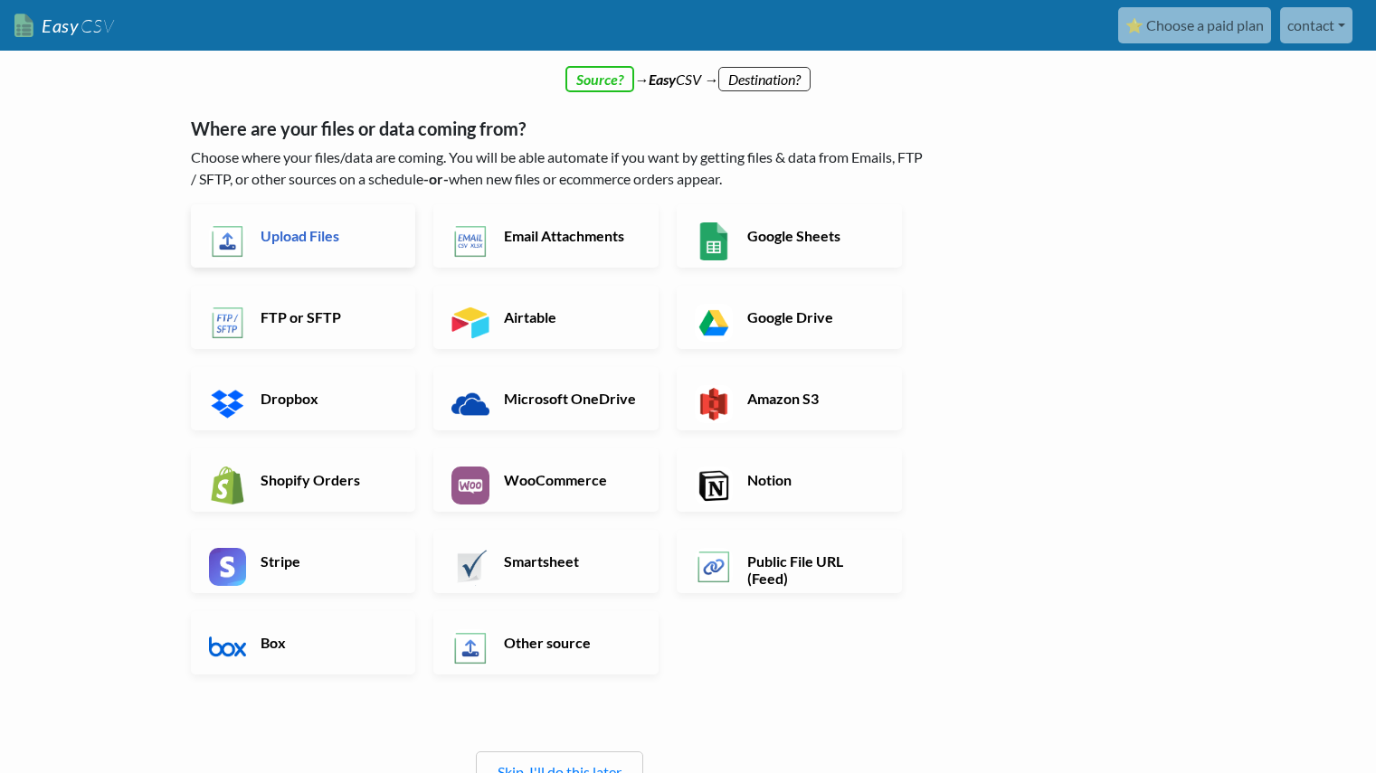
click at [275, 242] on h6 "Upload Files" at bounding box center [327, 235] width 142 height 17
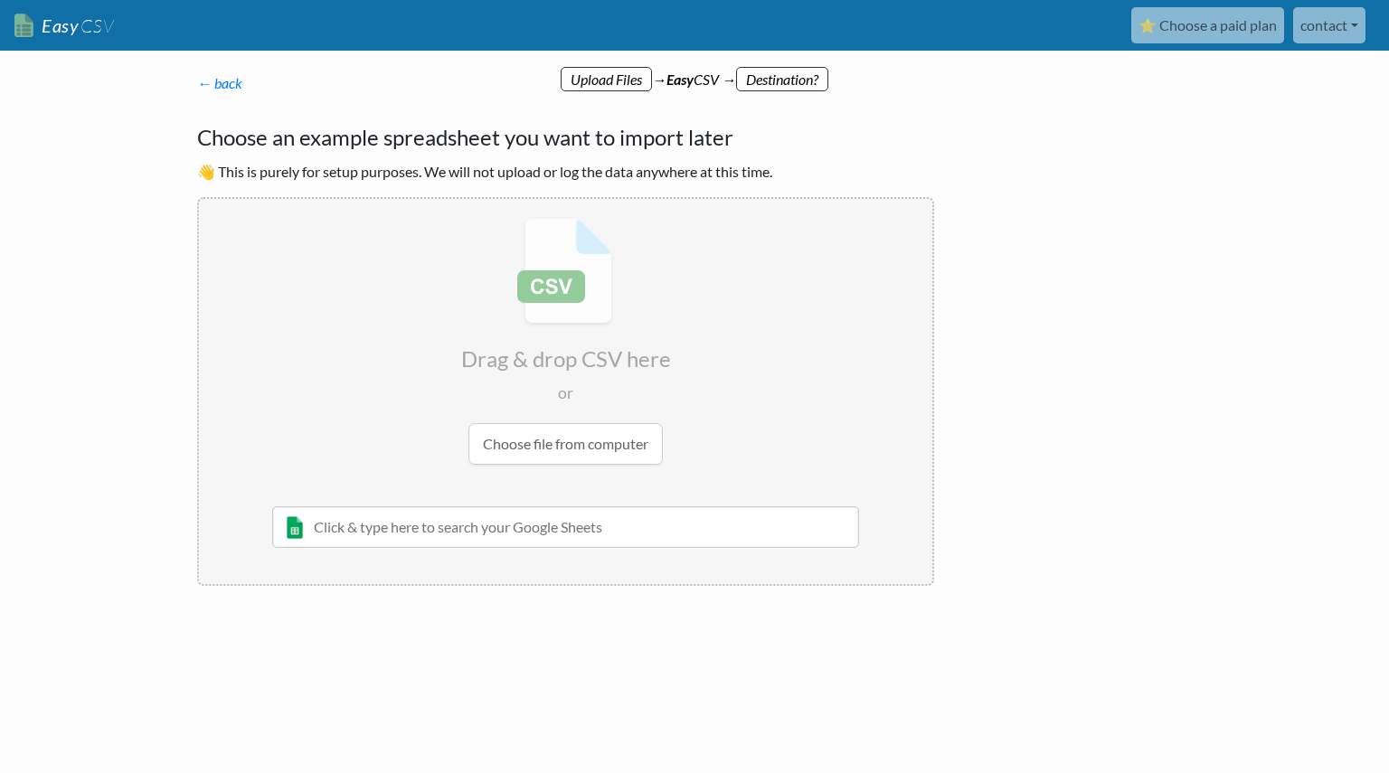
click at [580, 441] on input "file" at bounding box center [566, 341] width 734 height 285
type input "C:\fakepath\orders_export.zip"
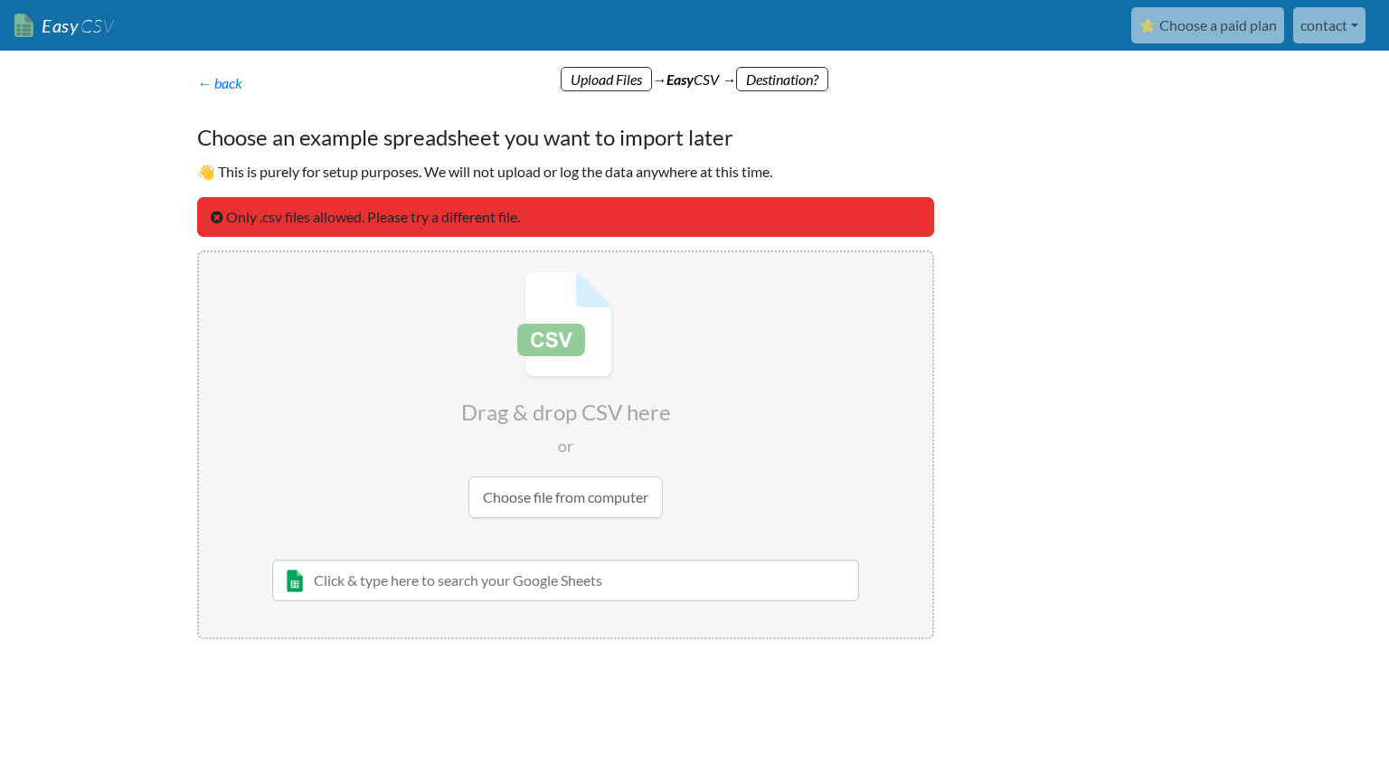
click at [554, 503] on input "file" at bounding box center [566, 394] width 734 height 285
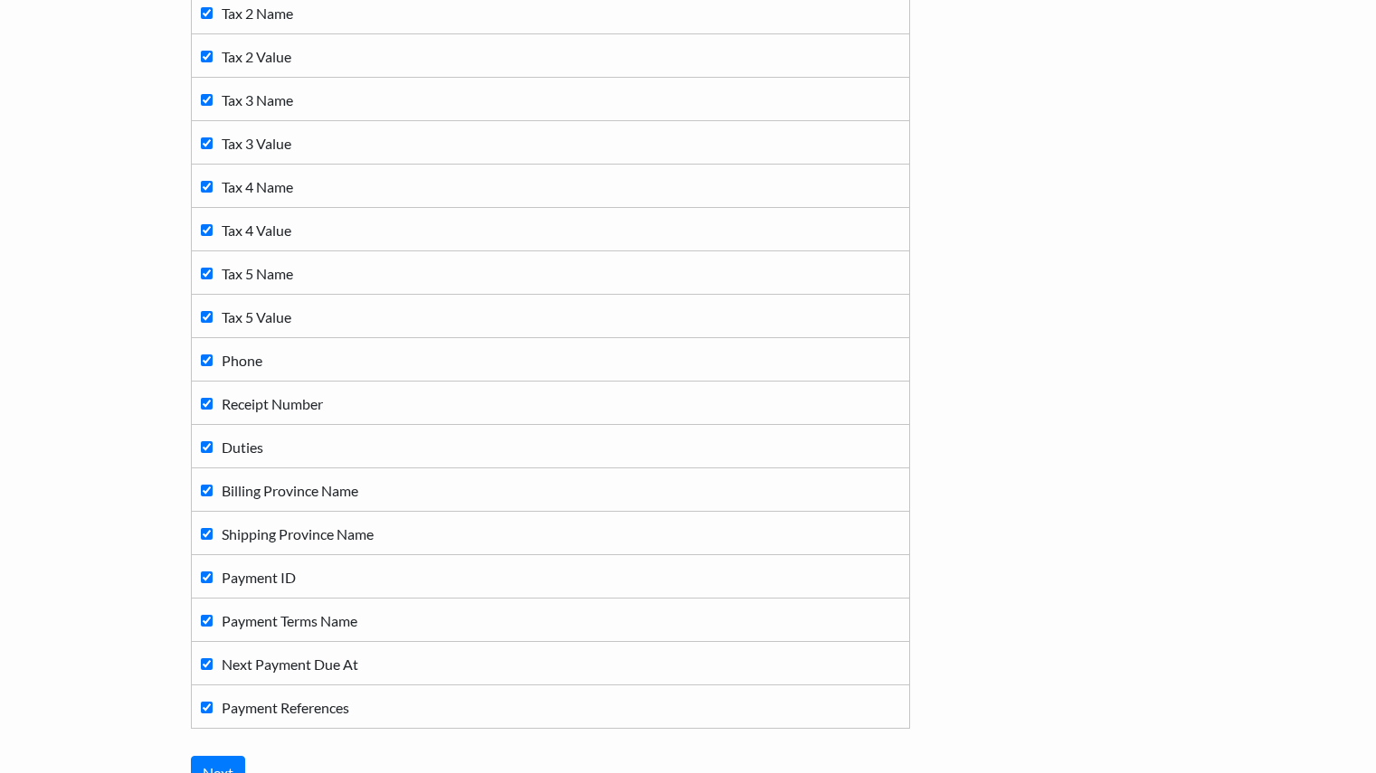
scroll to position [2955, 0]
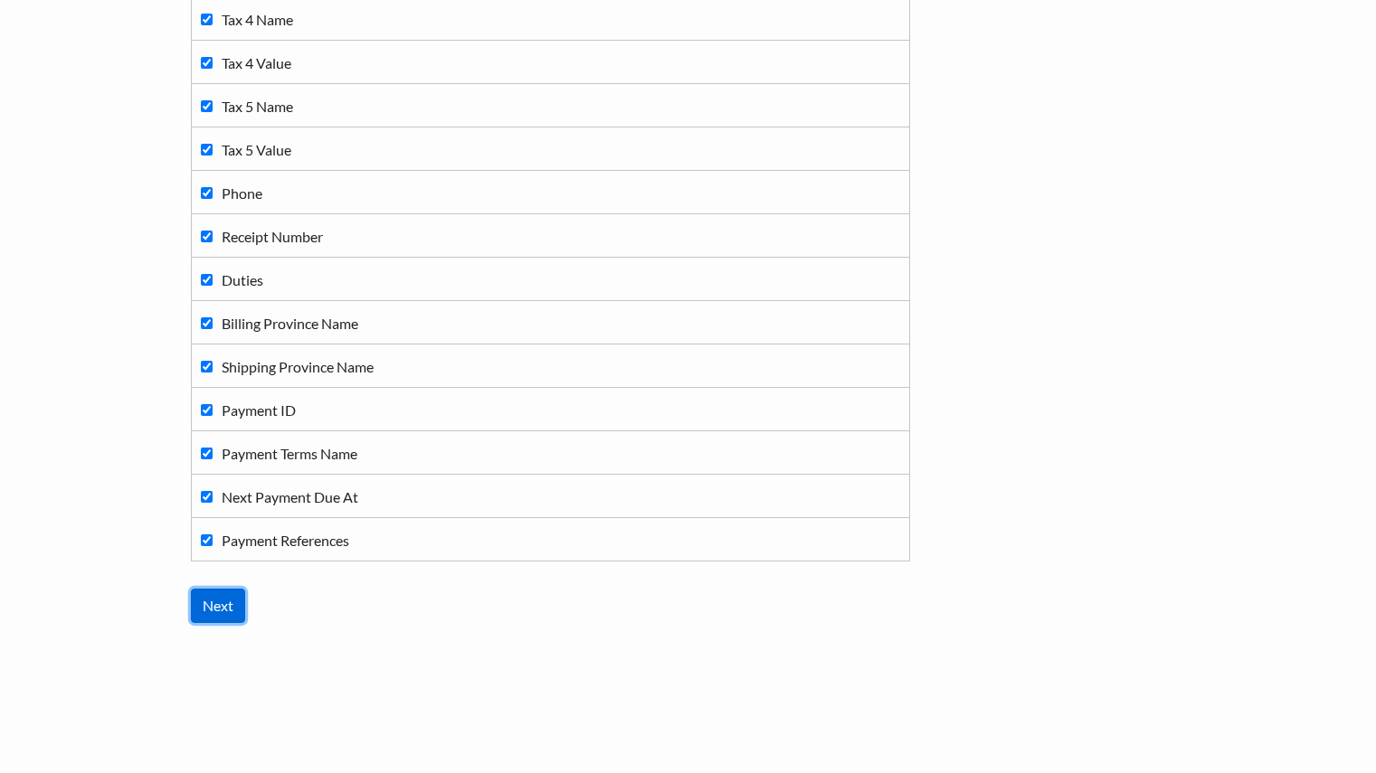
click at [221, 601] on input "Next" at bounding box center [218, 606] width 54 height 34
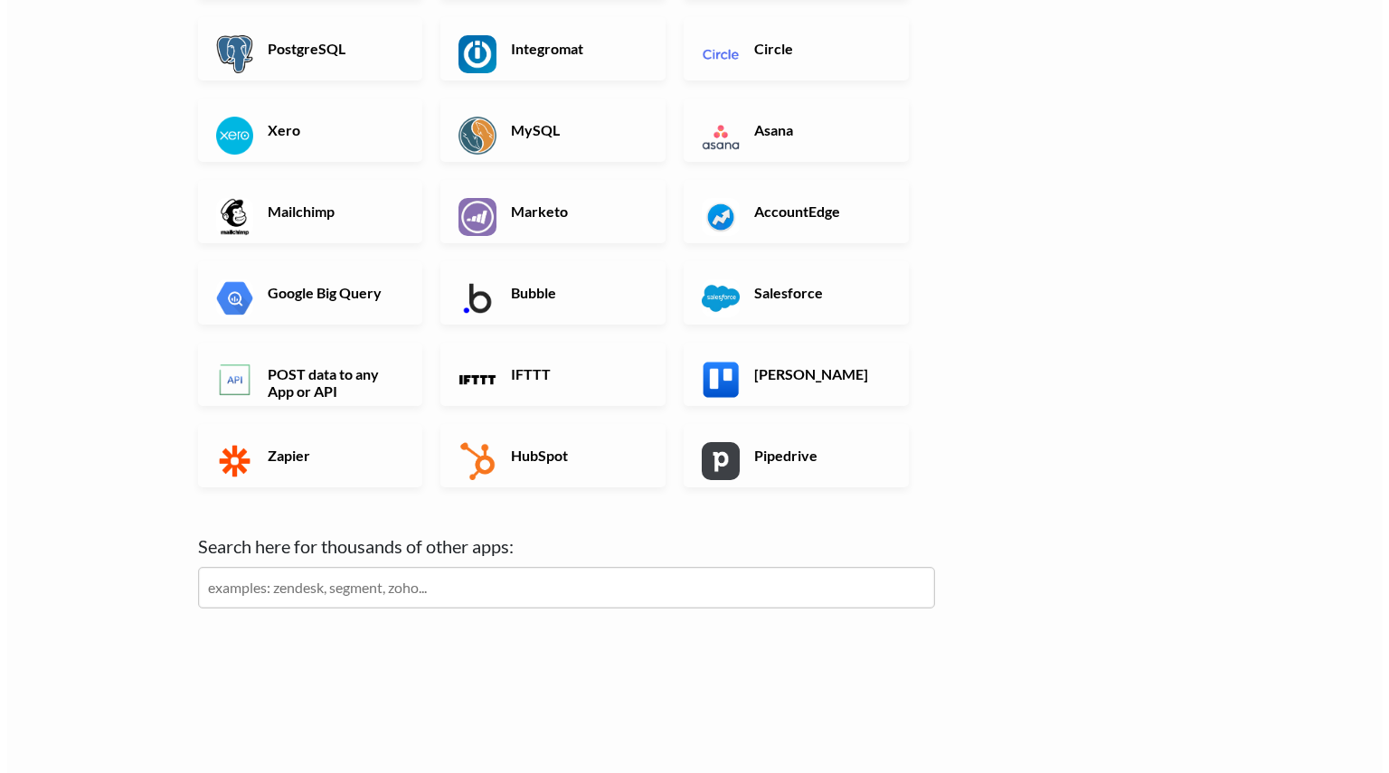
scroll to position [0, 0]
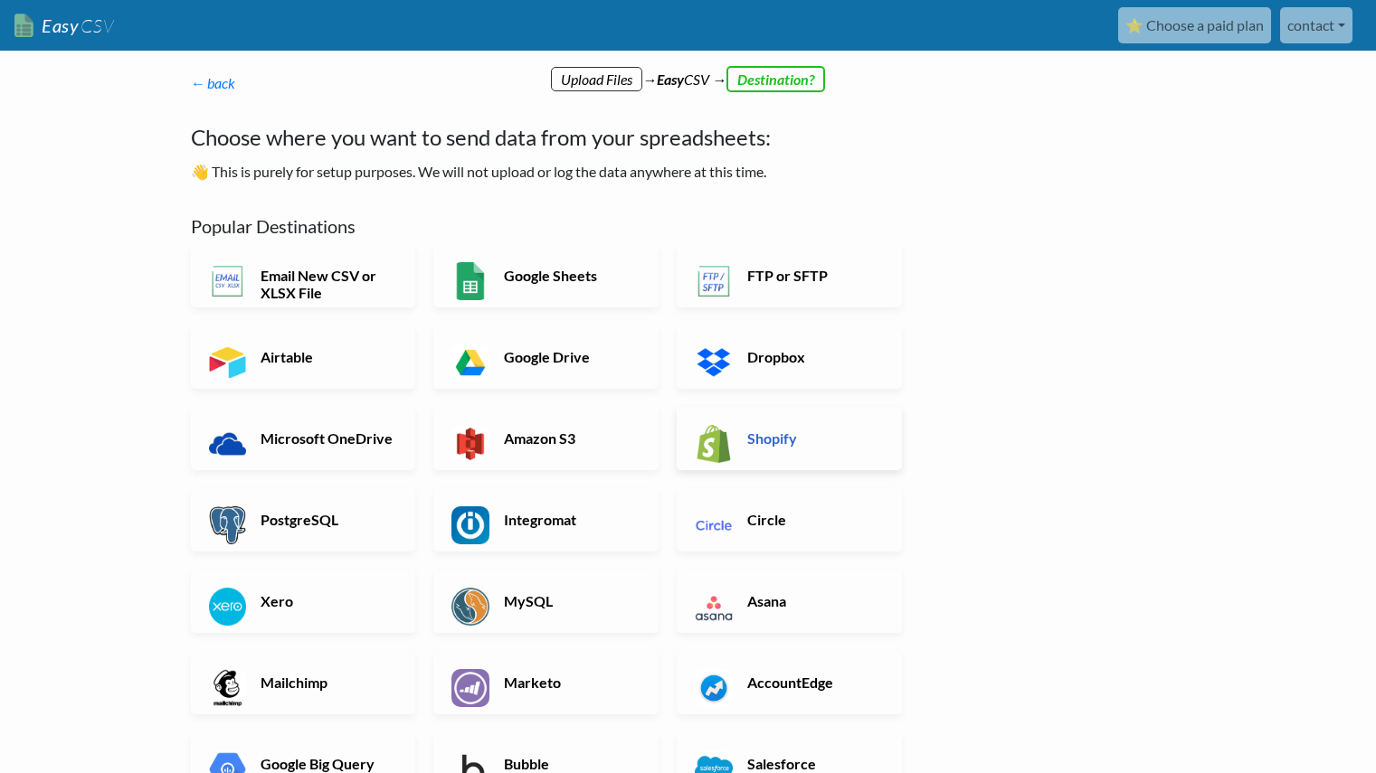
click at [769, 435] on h6 "Shopify" at bounding box center [814, 438] width 142 height 17
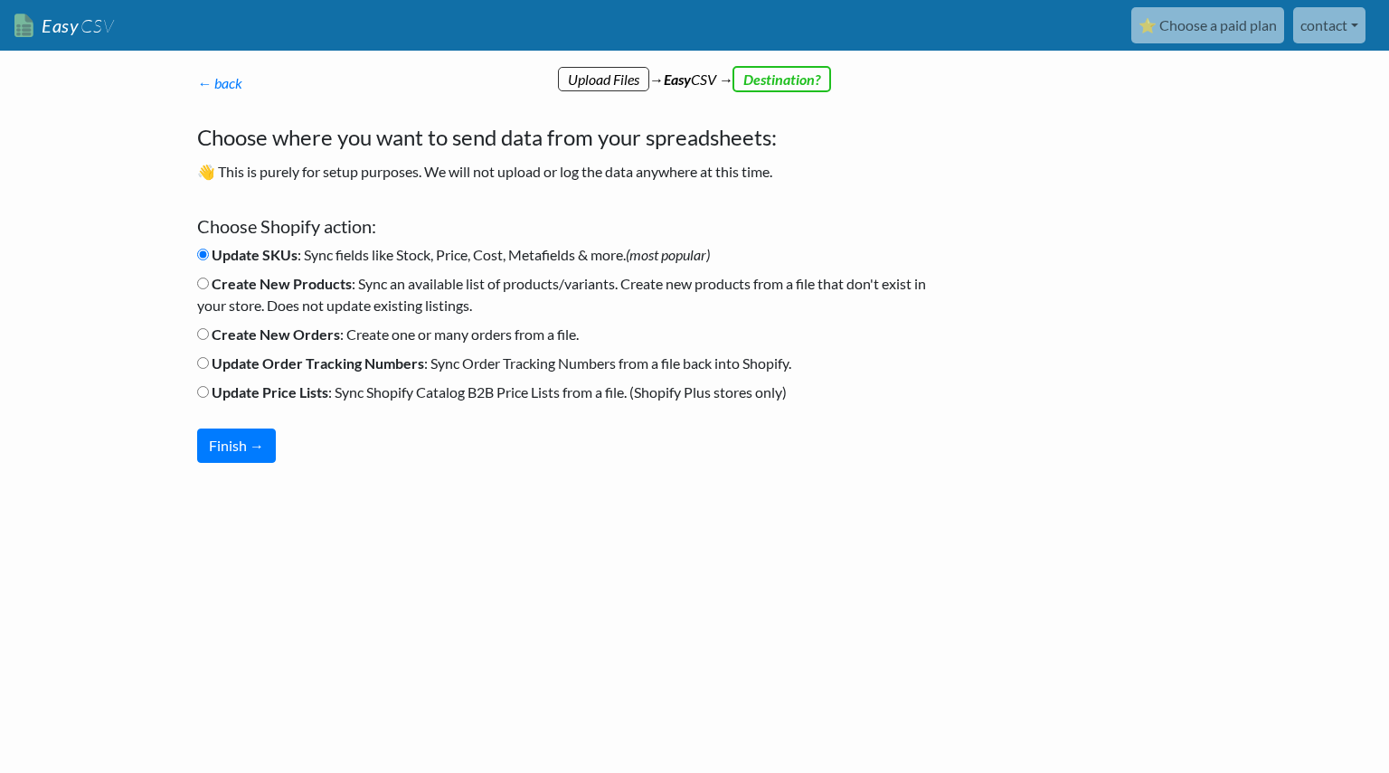
click at [199, 335] on input "Create New Orders : Create one or many orders from a file." at bounding box center [203, 334] width 12 height 12
radio input "true"
click at [228, 441] on button "Finish →" at bounding box center [236, 446] width 79 height 34
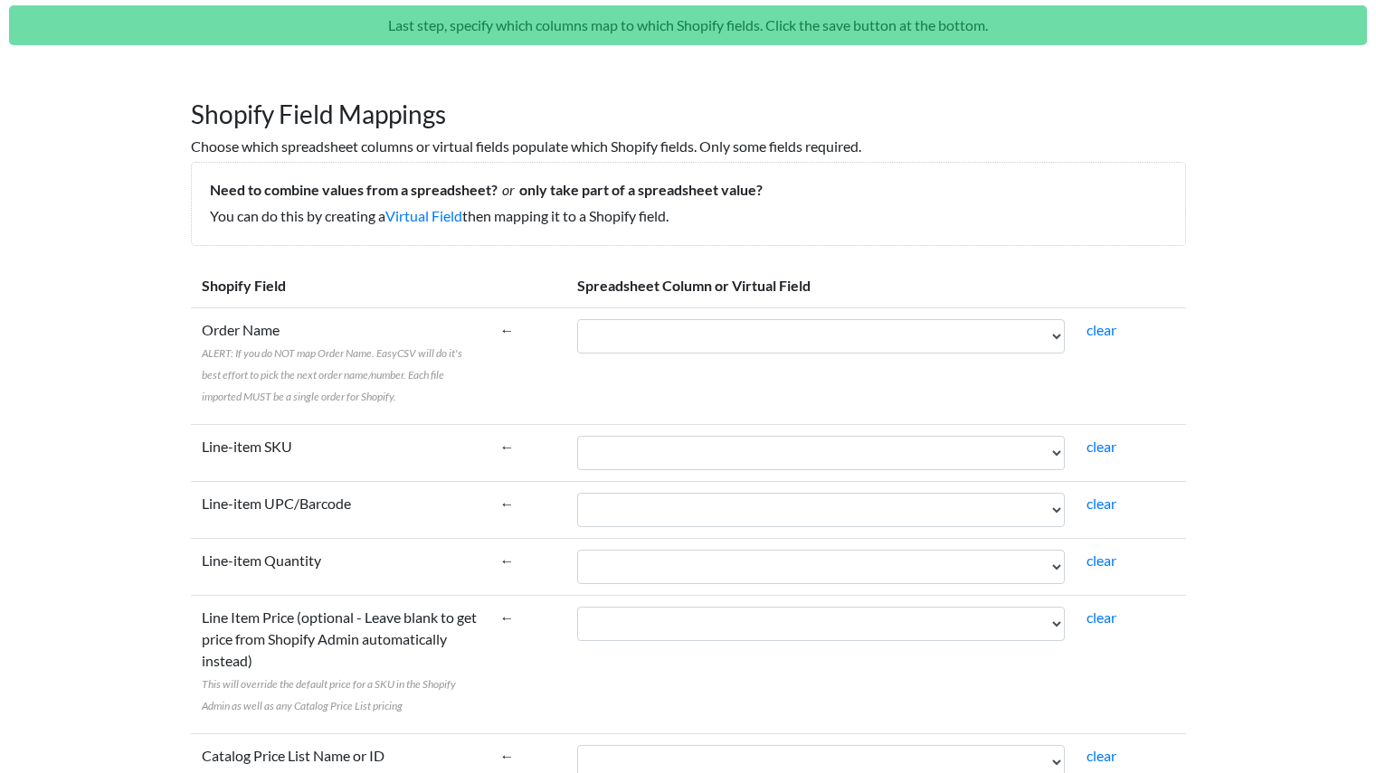
scroll to position [91, 0]
click at [742, 335] on select "Name Email Financial Status Paid at Fulfillment Status Fulfilled at Accepts Mar…" at bounding box center [821, 335] width 488 height 34
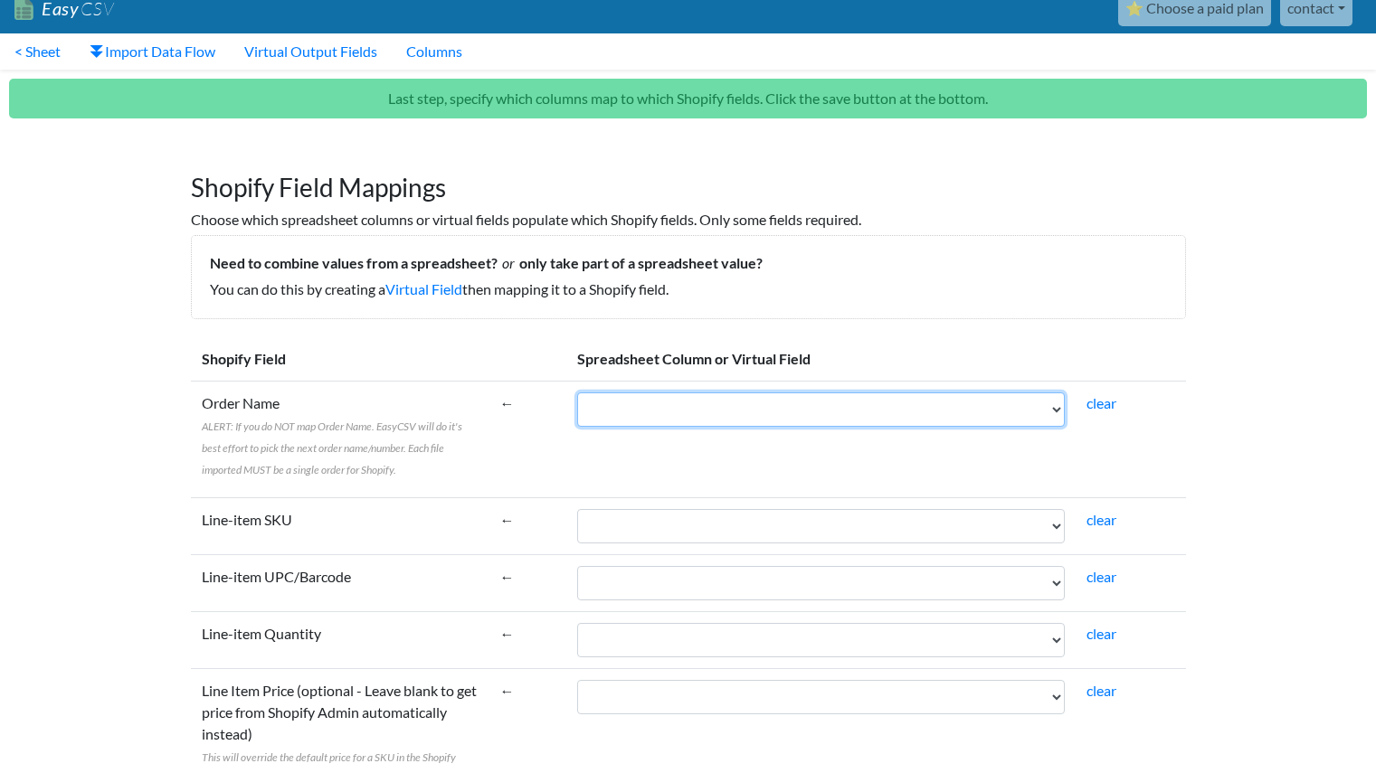
scroll to position [15, 0]
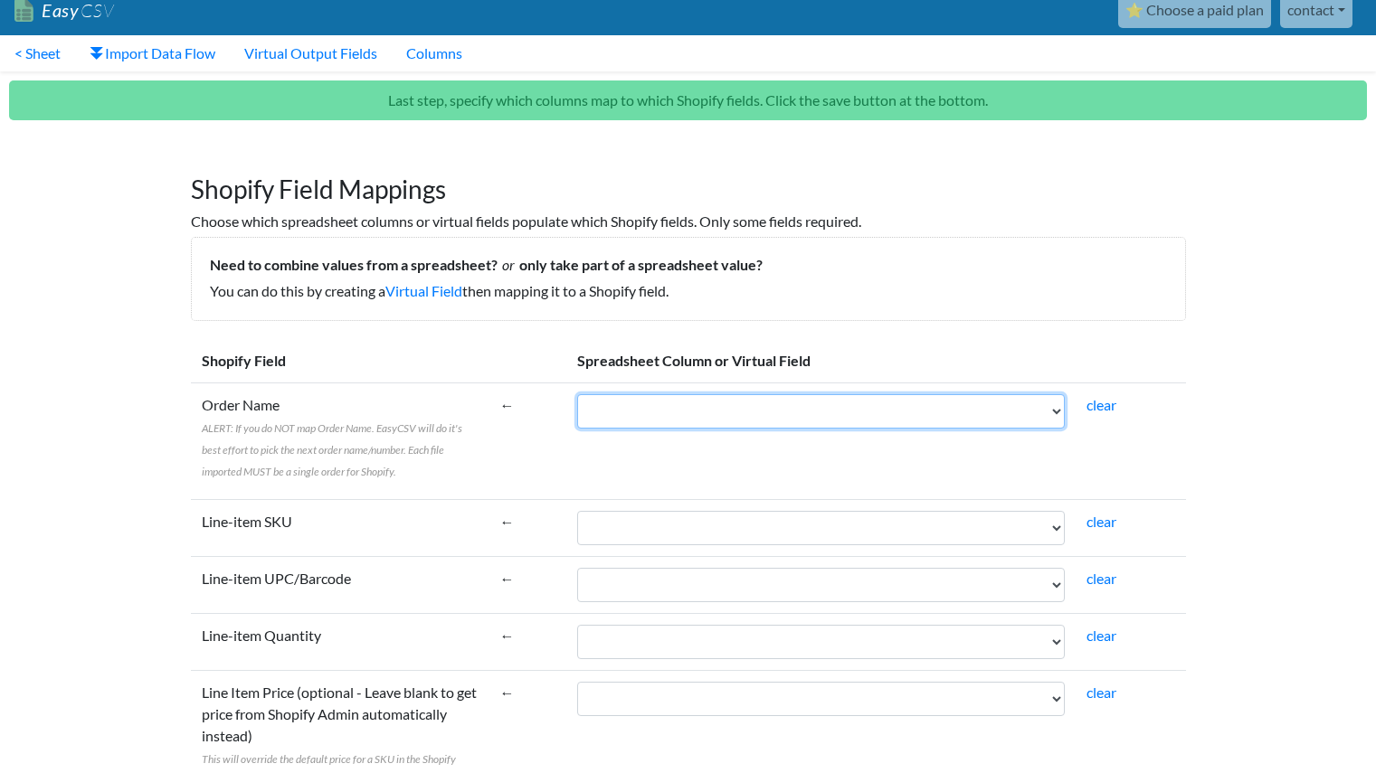
click at [746, 416] on select "Name Email Financial Status Paid at Fulfillment Status Fulfilled at Accepts Mar…" at bounding box center [821, 411] width 488 height 34
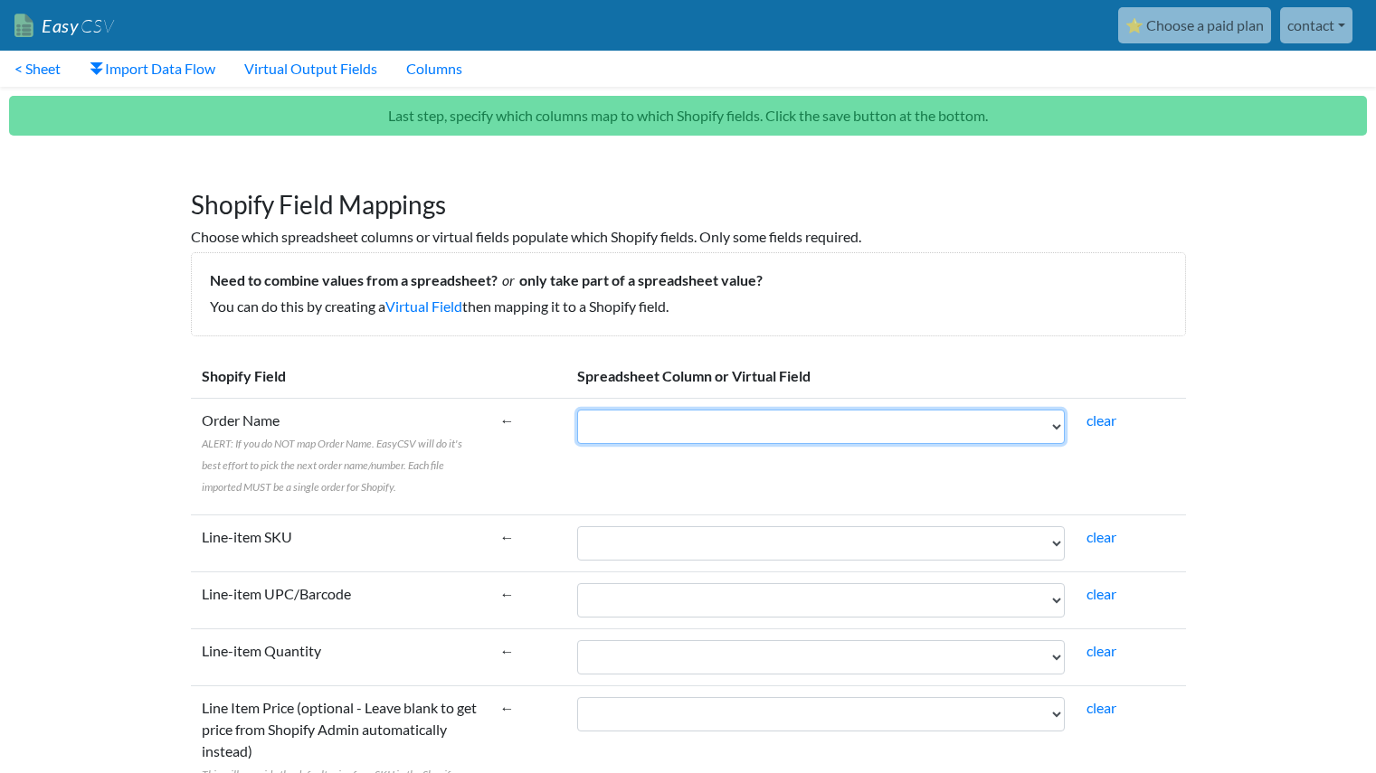
click at [1032, 423] on select "Name Email Financial Status Paid at Fulfillment Status Fulfilled at Accepts Mar…" at bounding box center [821, 427] width 488 height 34
click at [1107, 542] on link "clear" at bounding box center [1101, 536] width 30 height 17
click at [896, 438] on select "Name Email Financial Status Paid at Fulfillment Status Fulfilled at Accepts Mar…" at bounding box center [821, 427] width 488 height 34
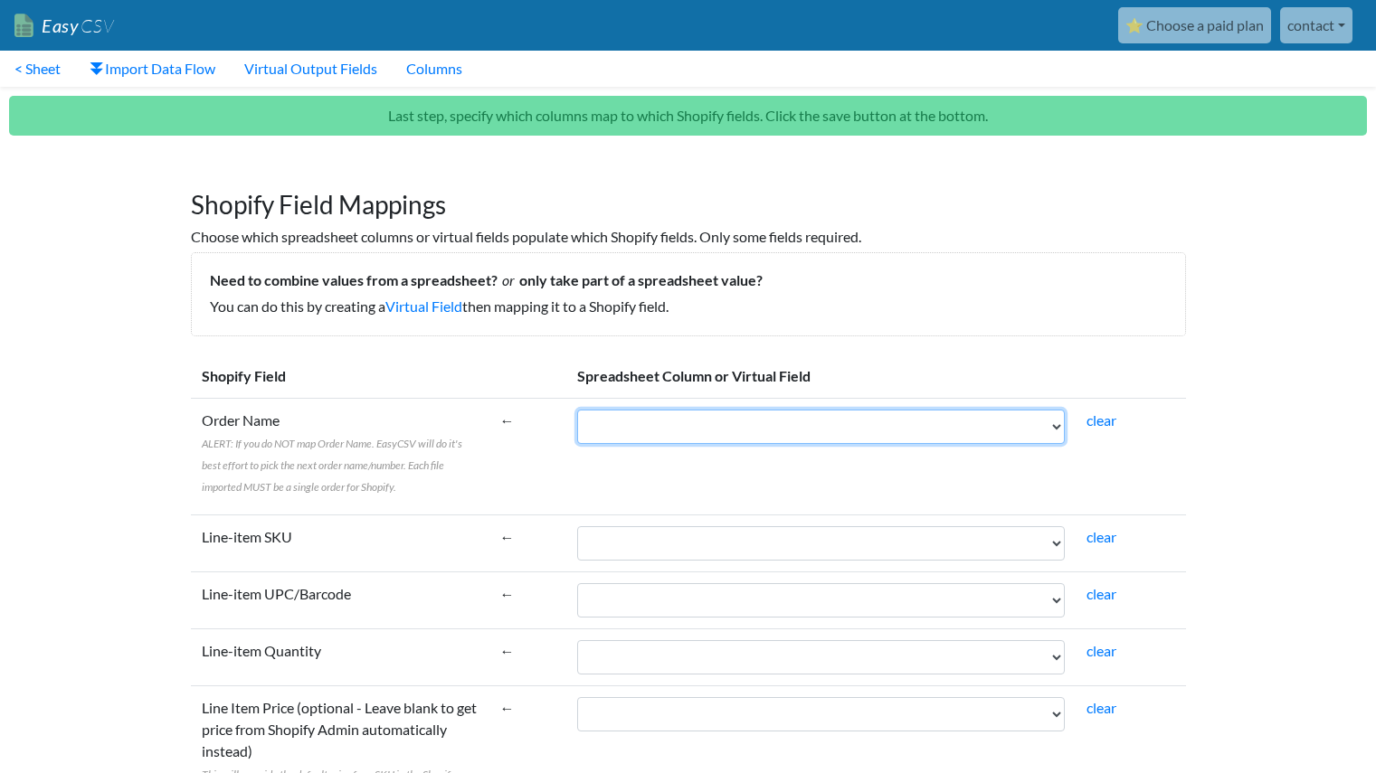
click at [890, 419] on select "Name Email Financial Status Paid at Fulfillment Status Fulfilled at Accepts Mar…" at bounding box center [821, 427] width 488 height 34
click at [721, 429] on select "Name Email Financial Status Paid at Fulfillment Status Fulfilled at Accepts Mar…" at bounding box center [821, 427] width 488 height 34
select select "cr_740204"
click at [577, 410] on select "Name Email Financial Status Paid at Fulfillment Status Fulfilled at Accepts Mar…" at bounding box center [821, 427] width 488 height 34
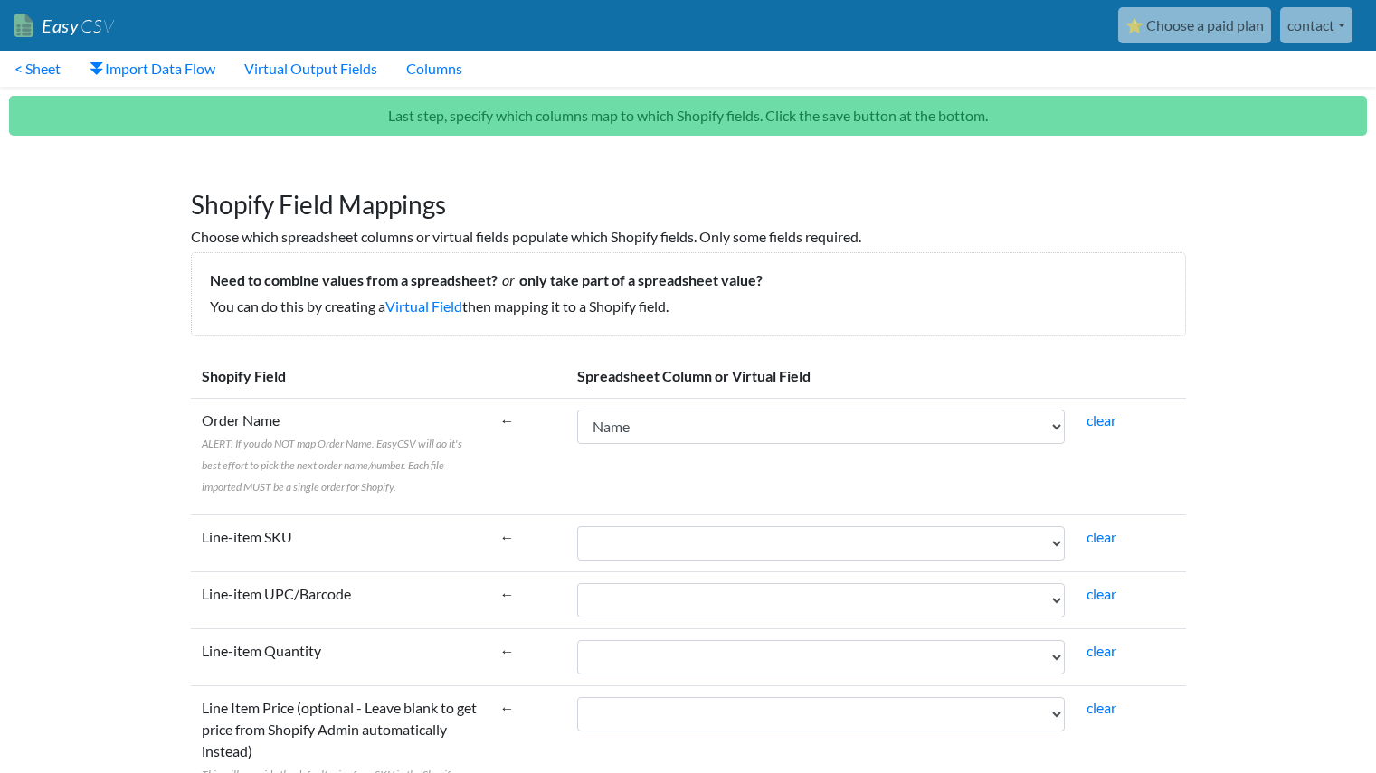
click at [852, 288] on h5 "Need to combine values from a spreadsheet? or only take part of a spreadsheet v…" at bounding box center [688, 279] width 957 height 17
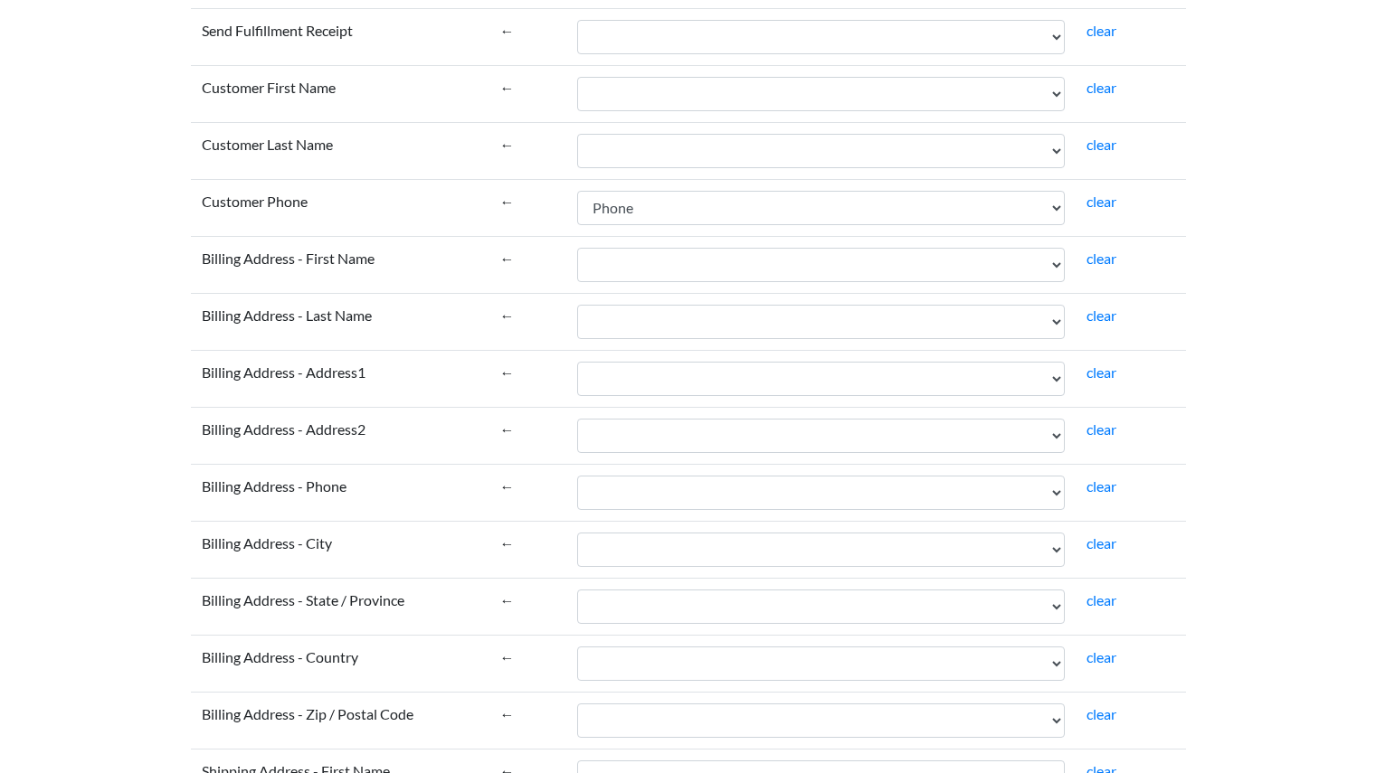
scroll to position [2425, 0]
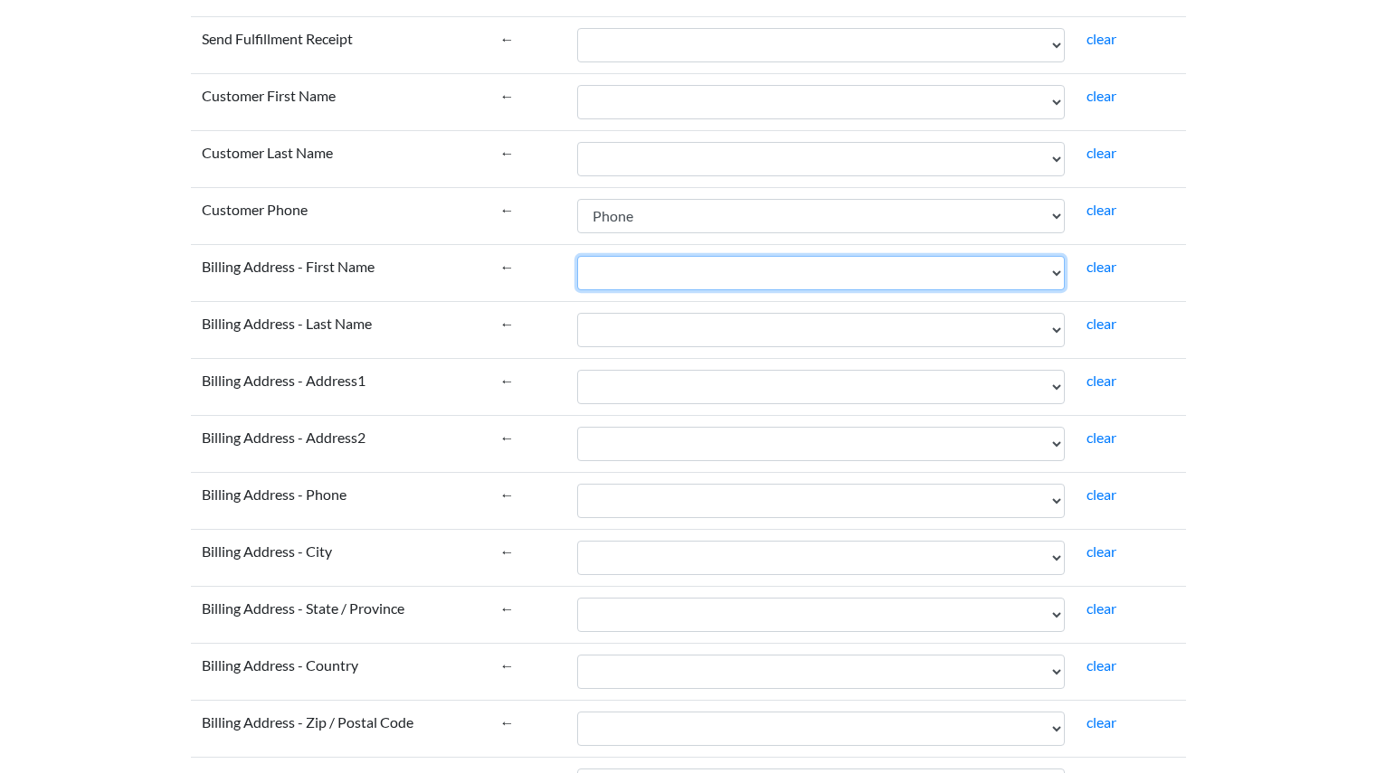
click at [791, 279] on select "Name Email Financial Status Paid at Fulfillment Status Fulfilled at Accepts Mar…" at bounding box center [821, 273] width 488 height 34
select select "cr_740228"
click at [577, 256] on select "Name Email Financial Status Paid at Fulfillment Status Fulfilled at Accepts Mar…" at bounding box center [821, 273] width 488 height 34
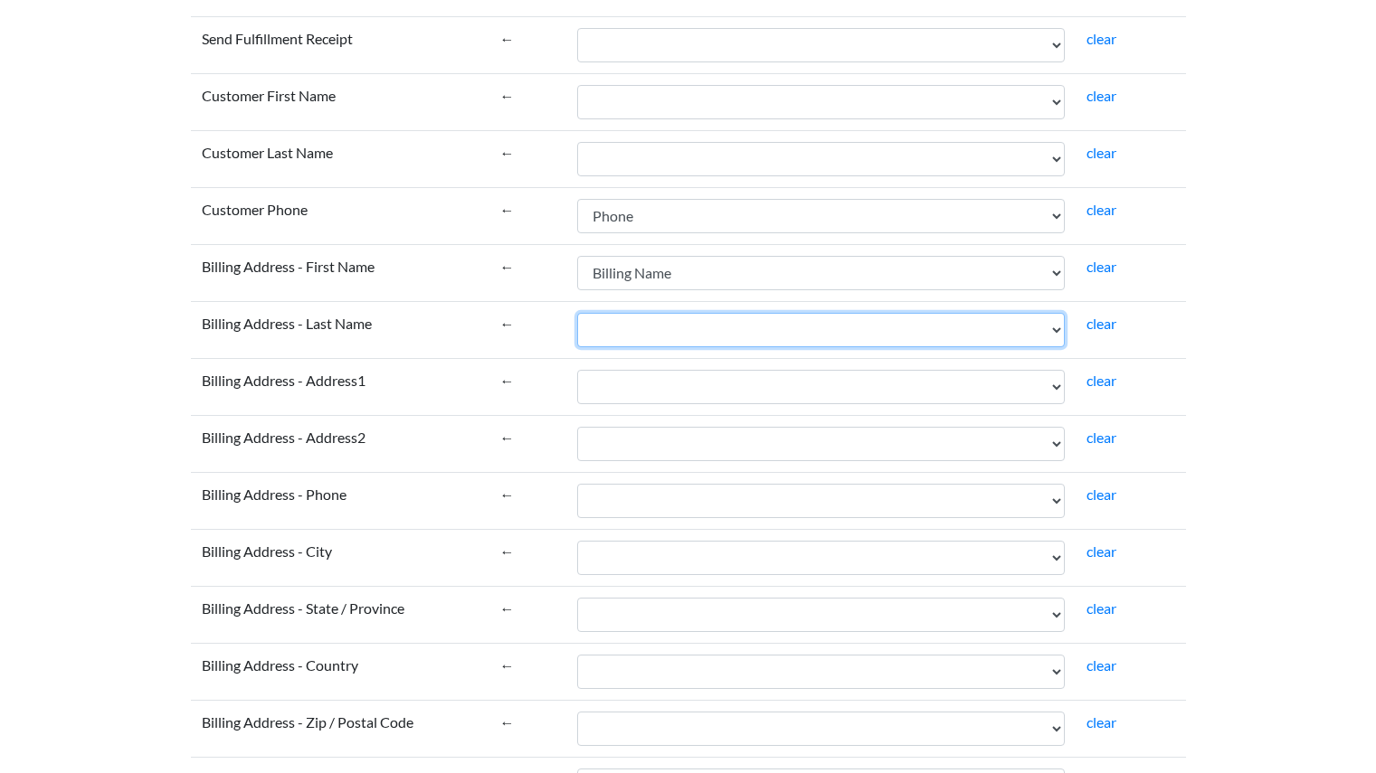
click at [710, 336] on select "Name Email Financial Status Paid at Fulfillment Status Fulfilled at Accepts Mar…" at bounding box center [821, 330] width 488 height 34
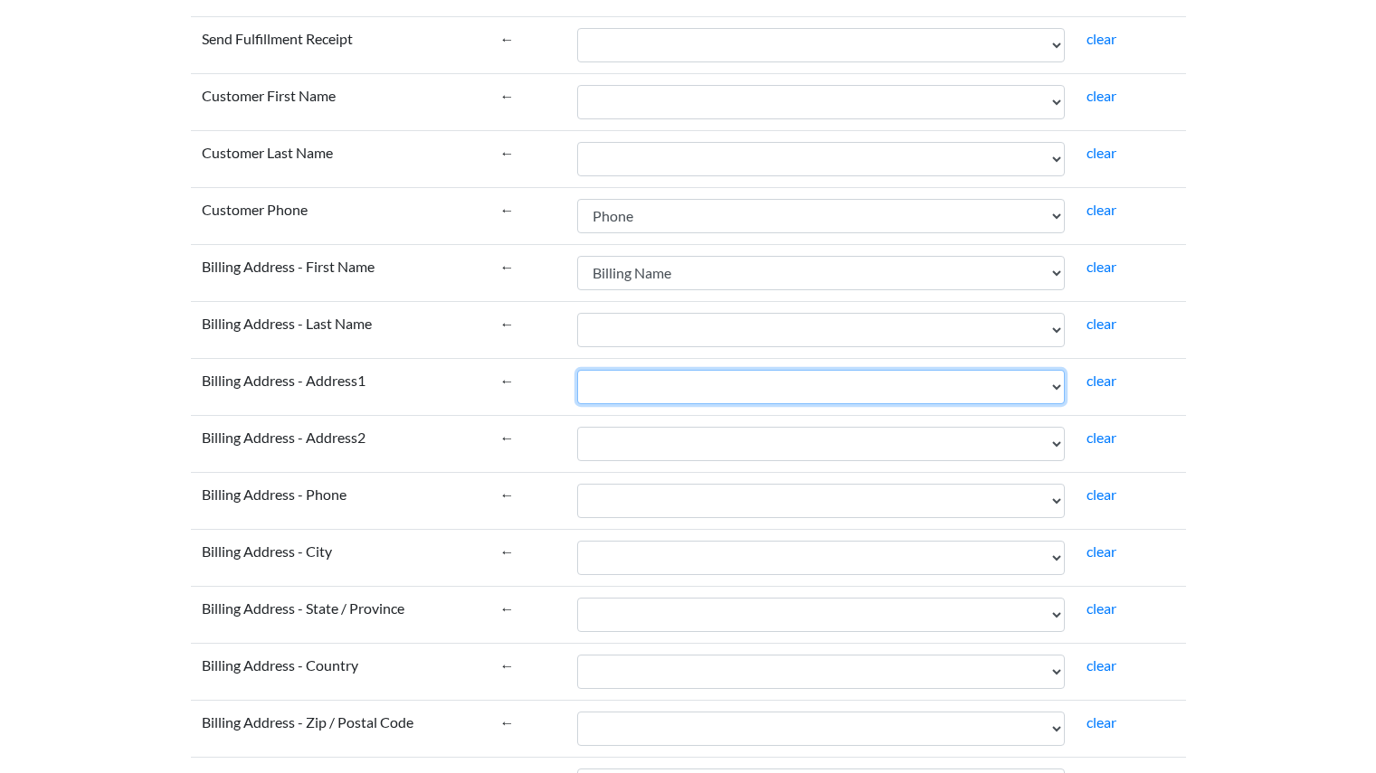
click at [605, 393] on select "Name Email Financial Status Paid at Fulfillment Status Fulfilled at Accepts Mar…" at bounding box center [821, 387] width 488 height 34
select select "cr_740230"
click at [577, 370] on select "Name Email Financial Status Paid at Fulfillment Status Fulfilled at Accepts Mar…" at bounding box center [821, 387] width 488 height 34
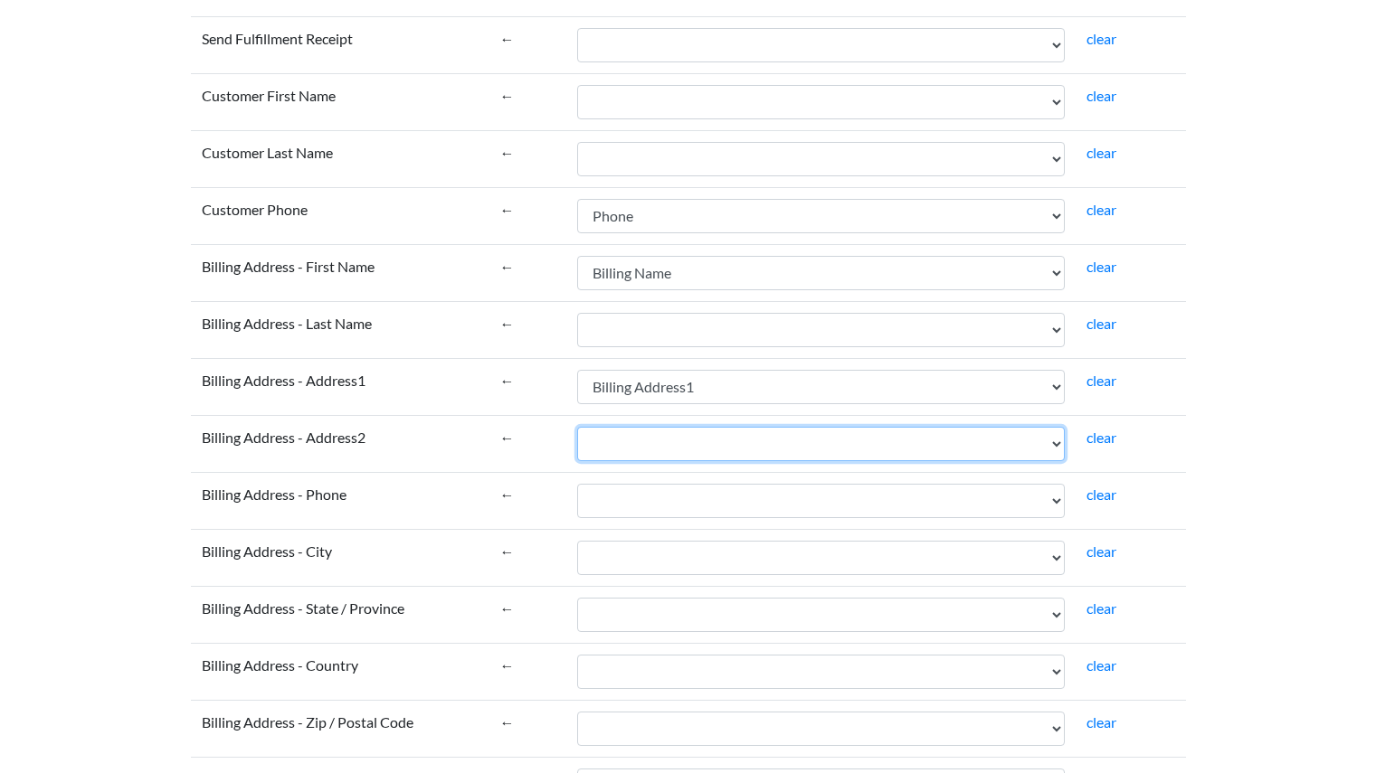
click at [763, 431] on select "Name Email Financial Status Paid at Fulfillment Status Fulfilled at Accepts Mar…" at bounding box center [821, 444] width 488 height 34
select select "cr_740241"
click at [577, 427] on select "Name Email Financial Status Paid at Fulfillment Status Fulfilled at Accepts Mar…" at bounding box center [821, 444] width 488 height 34
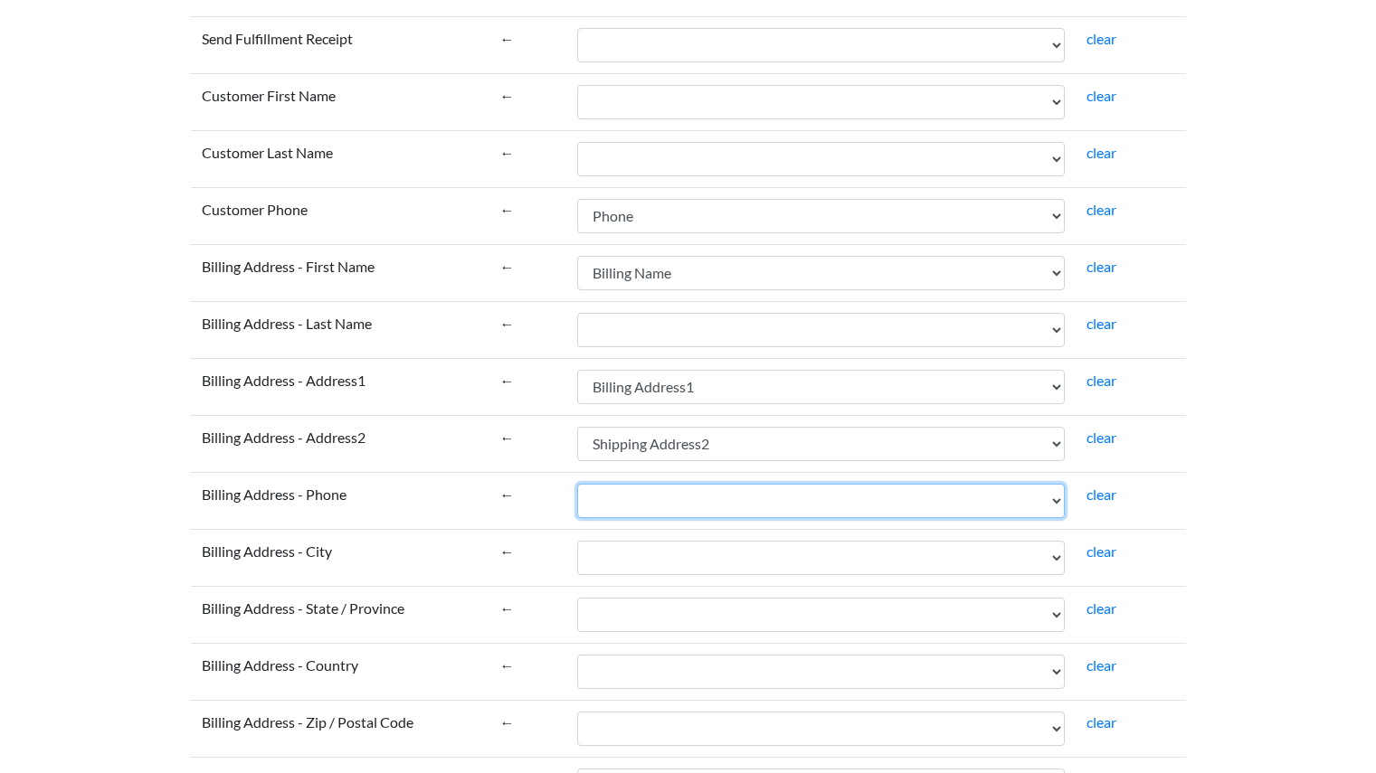
click at [762, 506] on select "Name Email Financial Status Paid at Fulfillment Status Fulfilled at Accepts Mar…" at bounding box center [821, 501] width 488 height 34
select select "cr_740237"
click at [577, 484] on select "Name Email Financial Status Paid at Fulfillment Status Fulfilled at Accepts Mar…" at bounding box center [821, 501] width 488 height 34
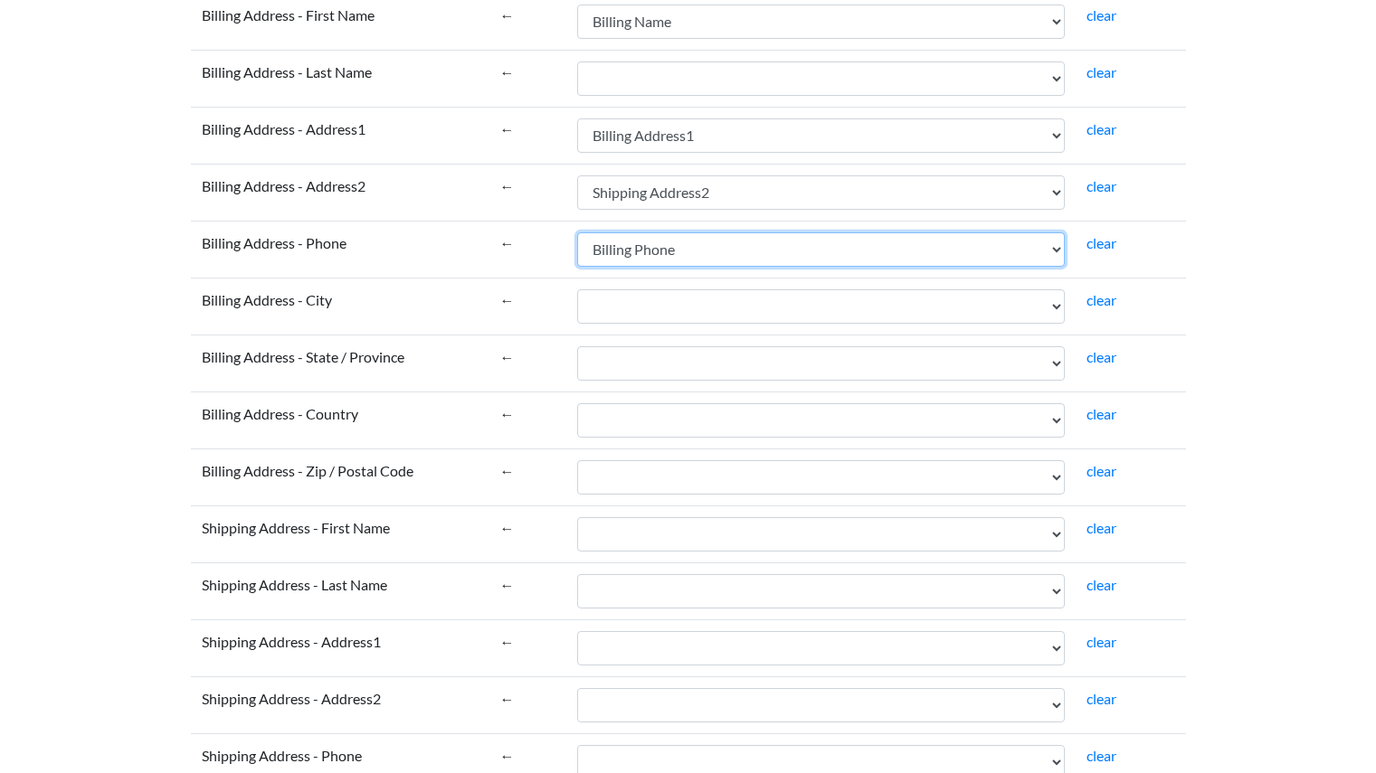
scroll to position [2680, 0]
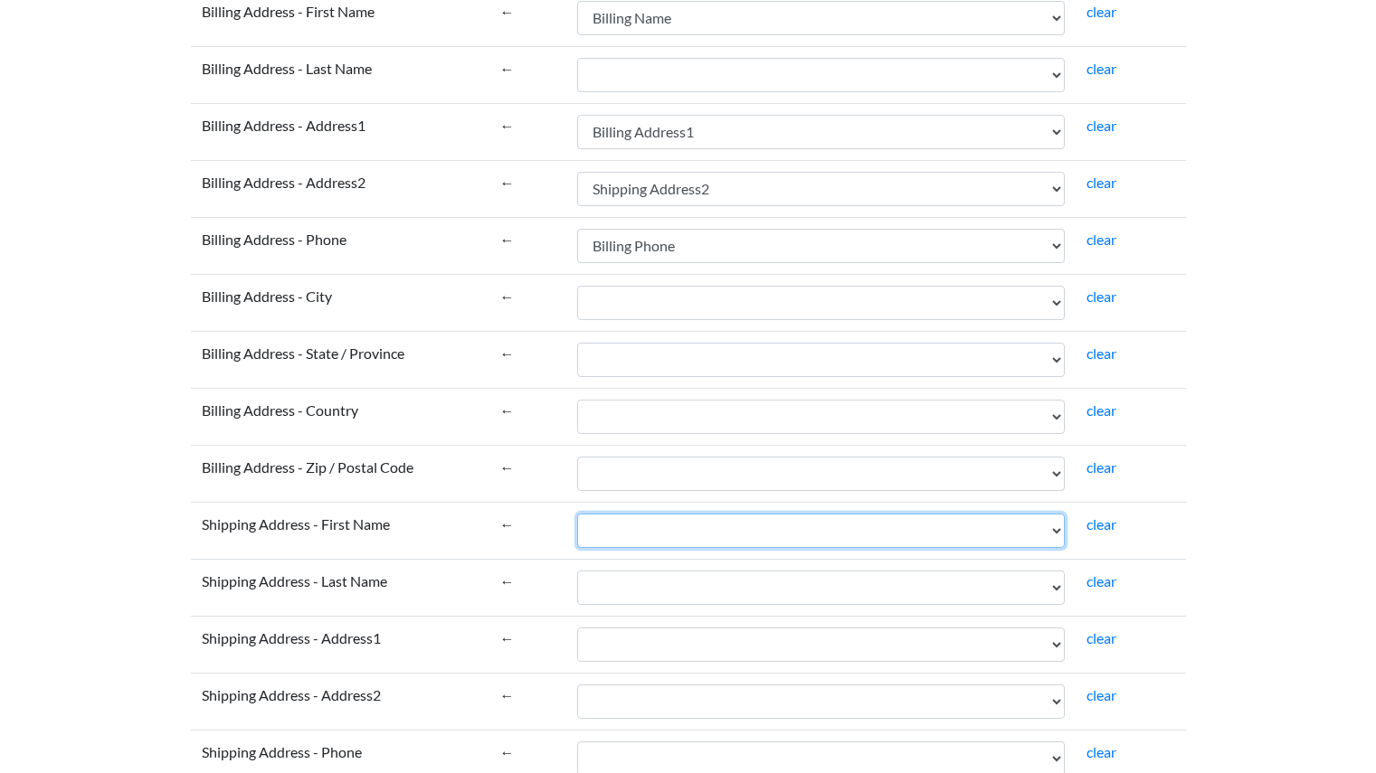
click at [722, 537] on select "Name Email Financial Status Paid at Fulfillment Status Fulfilled at Accepts Mar…" at bounding box center [821, 531] width 488 height 34
select select "cr_740238"
click at [577, 514] on select "Name Email Financial Status Paid at Fulfillment Status Fulfilled at Accepts Mar…" at bounding box center [821, 531] width 488 height 34
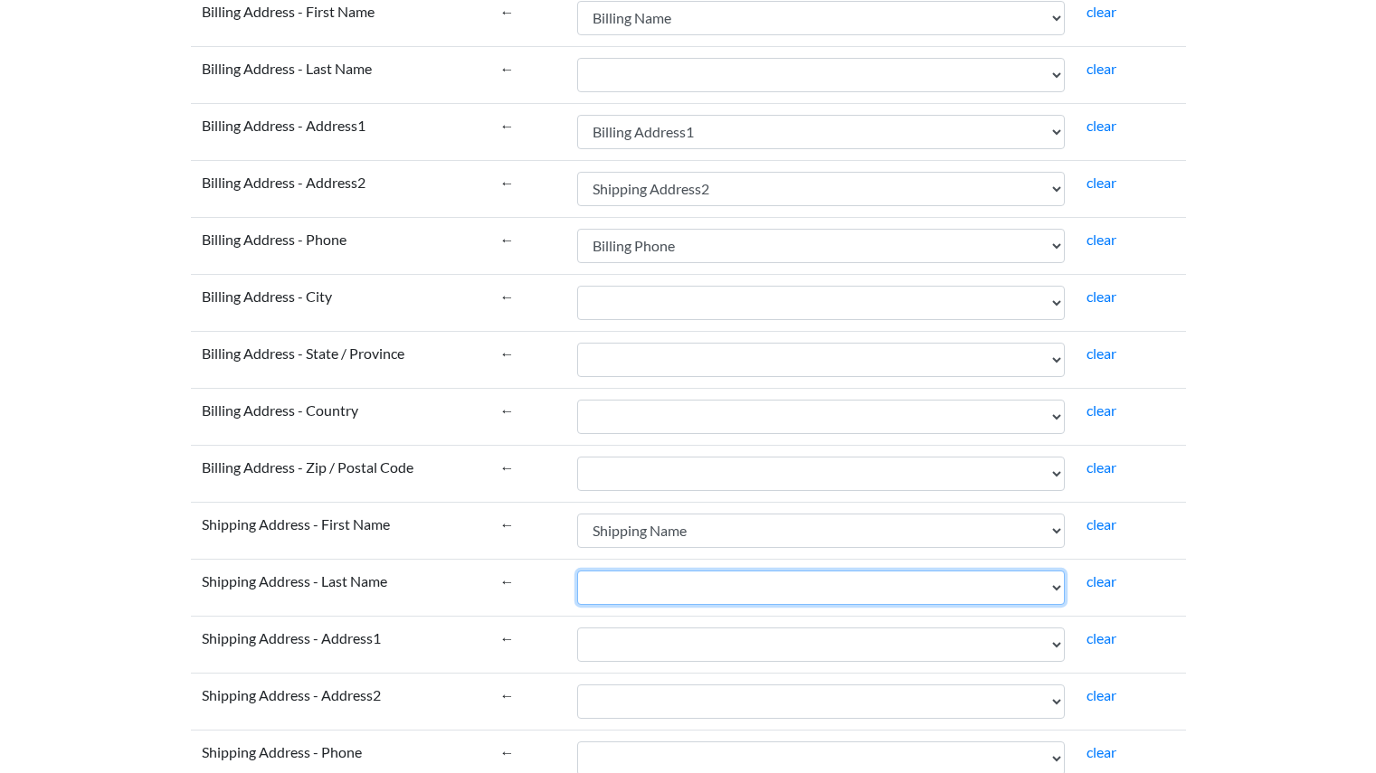
click at [716, 585] on select "Name Email Financial Status Paid at Fulfillment Status Fulfilled at Accepts Mar…" at bounding box center [821, 588] width 488 height 34
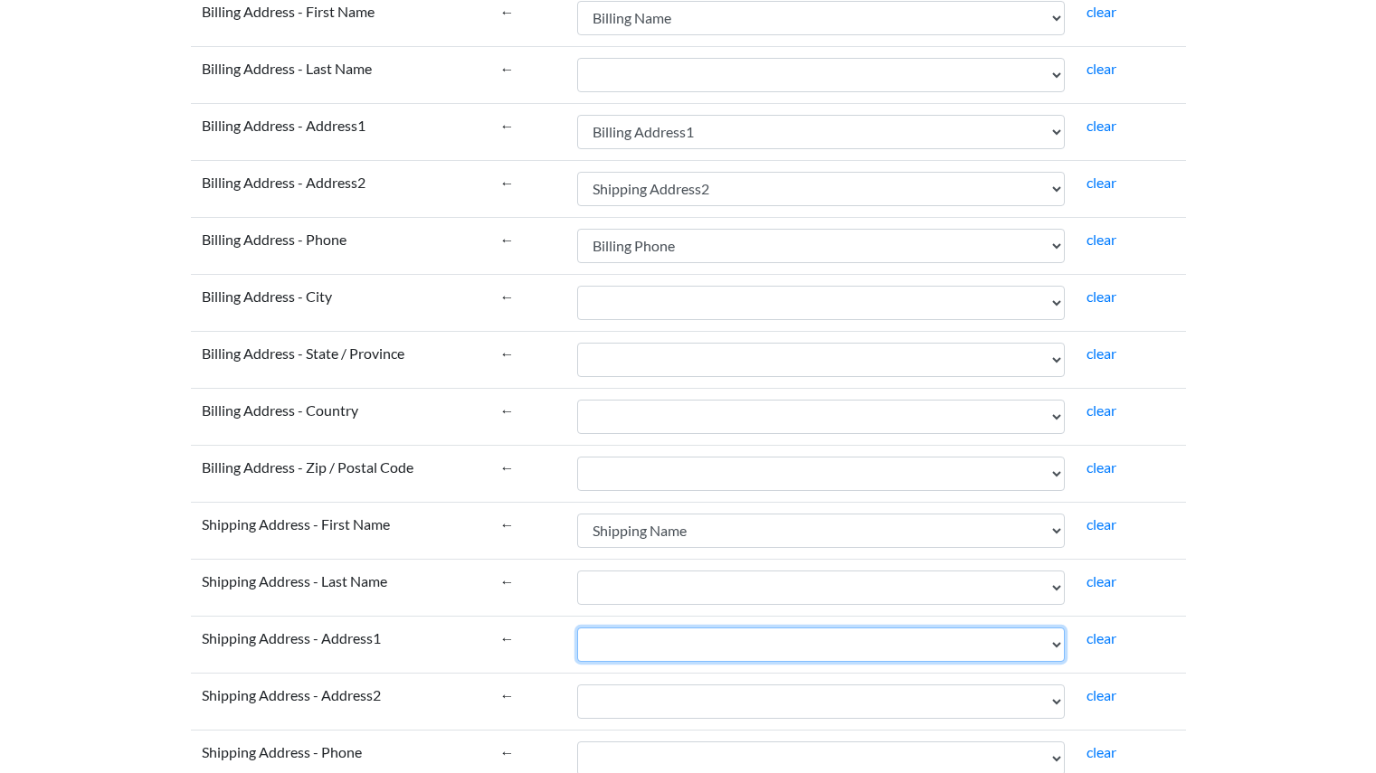
click at [724, 634] on select "Name Email Financial Status Paid at Fulfillment Status Fulfilled at Accepts Mar…" at bounding box center [821, 645] width 488 height 34
select select "cr_740240"
click at [577, 628] on select "Name Email Financial Status Paid at Fulfillment Status Fulfilled at Accepts Mar…" at bounding box center [821, 645] width 488 height 34
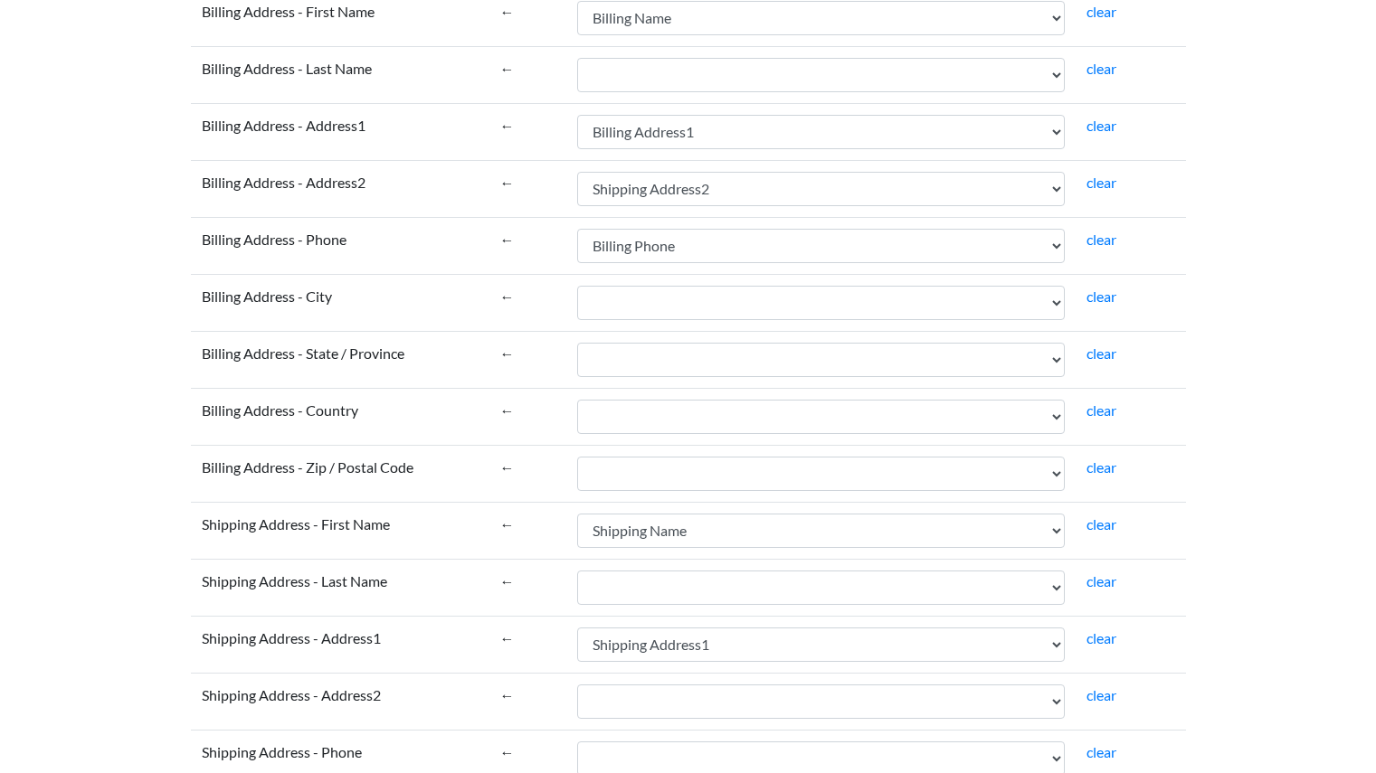
click at [737, 682] on td "Name Email Financial Status Paid at Fulfillment Status Fulfilled at Accepts Mar…" at bounding box center [820, 701] width 509 height 57
click at [756, 700] on select "Name Email Financial Status Paid at Fulfillment Status Fulfilled at Accepts Mar…" at bounding box center [821, 702] width 488 height 34
select select "cr_740241"
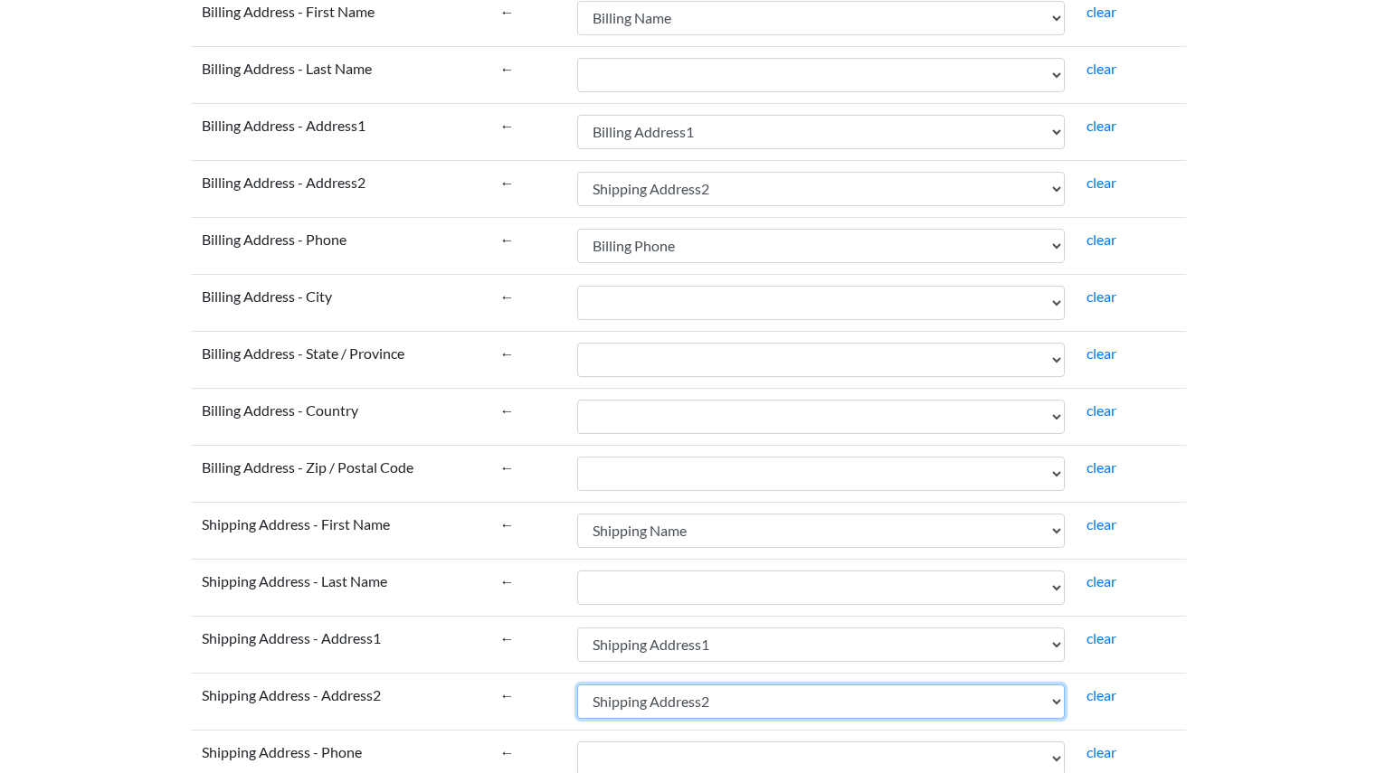
click at [577, 685] on select "Name Email Financial Status Paid at Fulfillment Status Fulfilled at Accepts Mar…" at bounding box center [821, 702] width 488 height 34
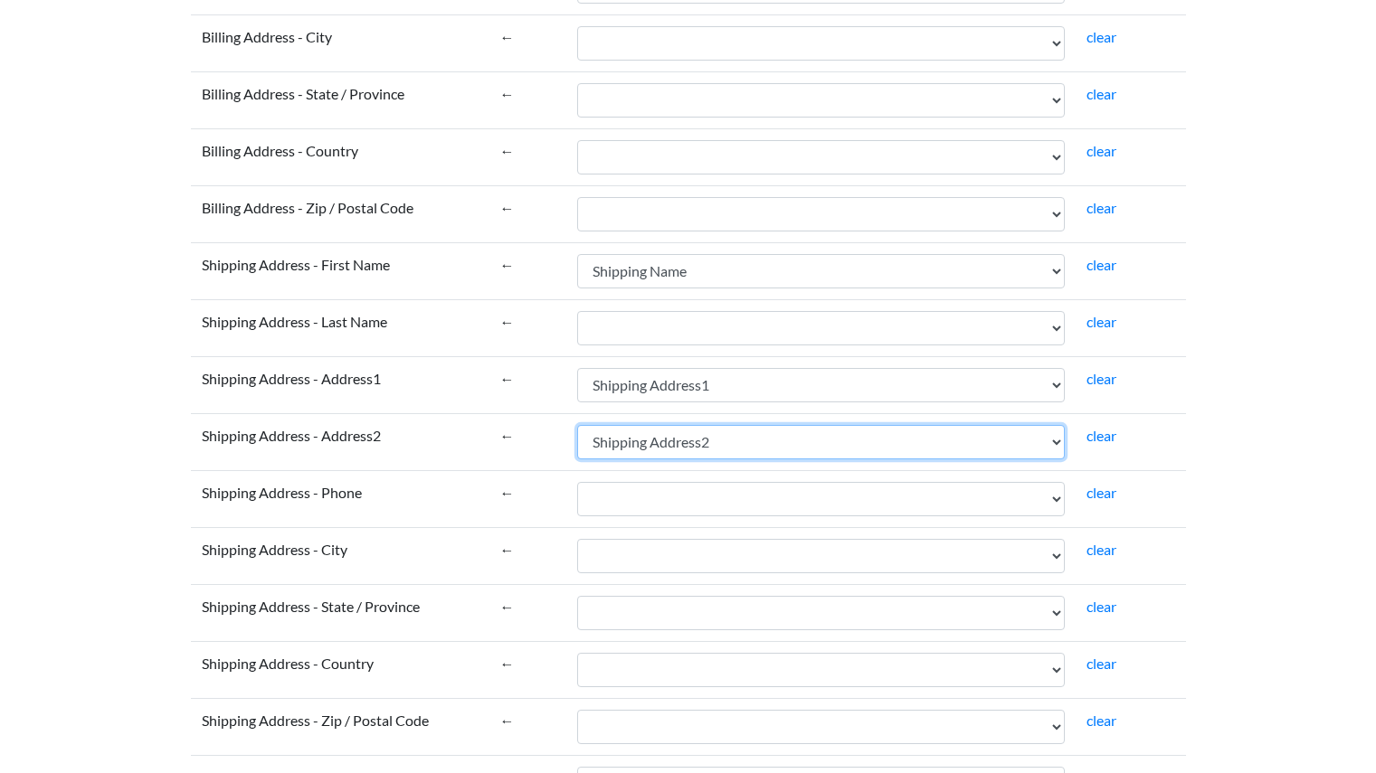
scroll to position [2943, 0]
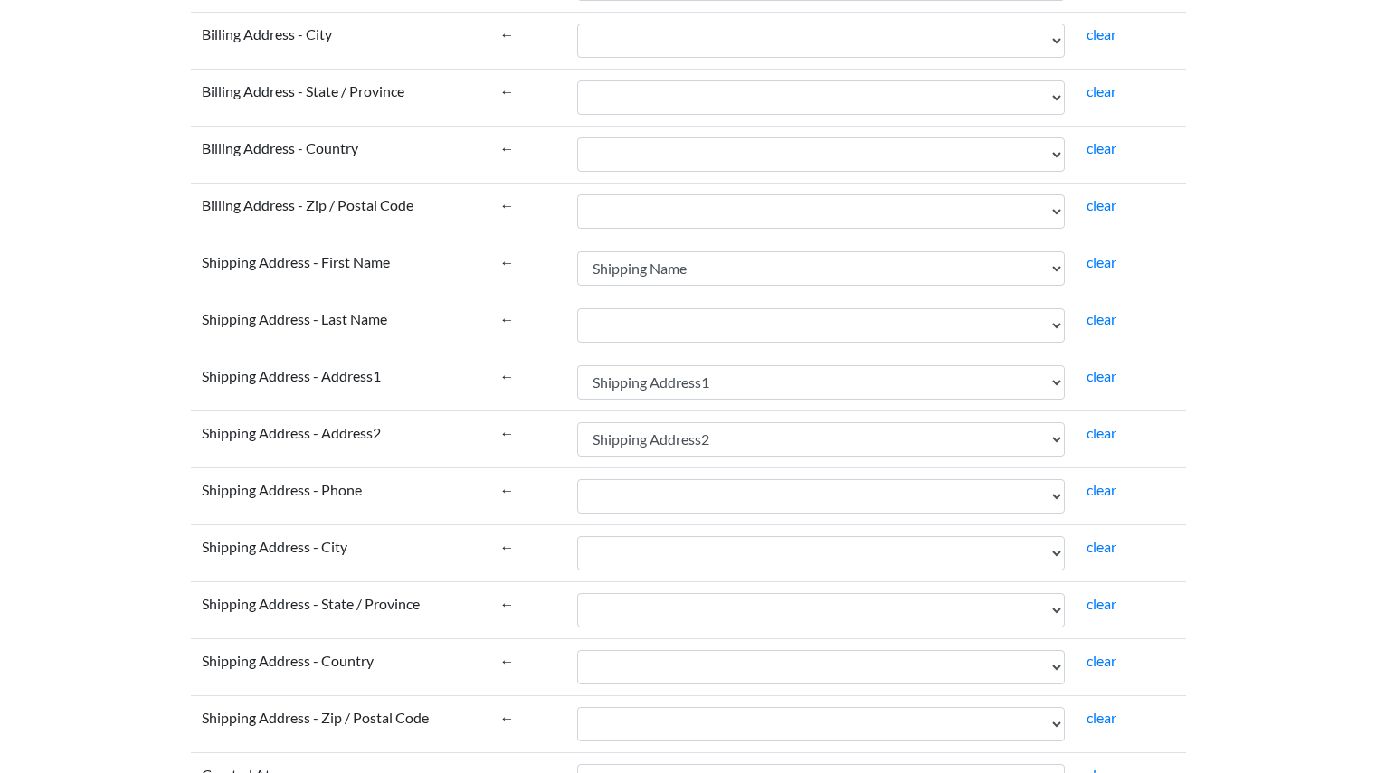
click at [772, 514] on td "Name Email Financial Status Paid at Fulfillment Status Fulfilled at Accepts Mar…" at bounding box center [820, 496] width 509 height 57
click at [776, 497] on select "Name Email Financial Status Paid at Fulfillment Status Fulfilled at Accepts Mar…" at bounding box center [821, 496] width 488 height 34
select select "cr_740247"
click at [577, 479] on select "Name Email Financial Status Paid at Fulfillment Status Fulfilled at Accepts Mar…" at bounding box center [821, 496] width 488 height 34
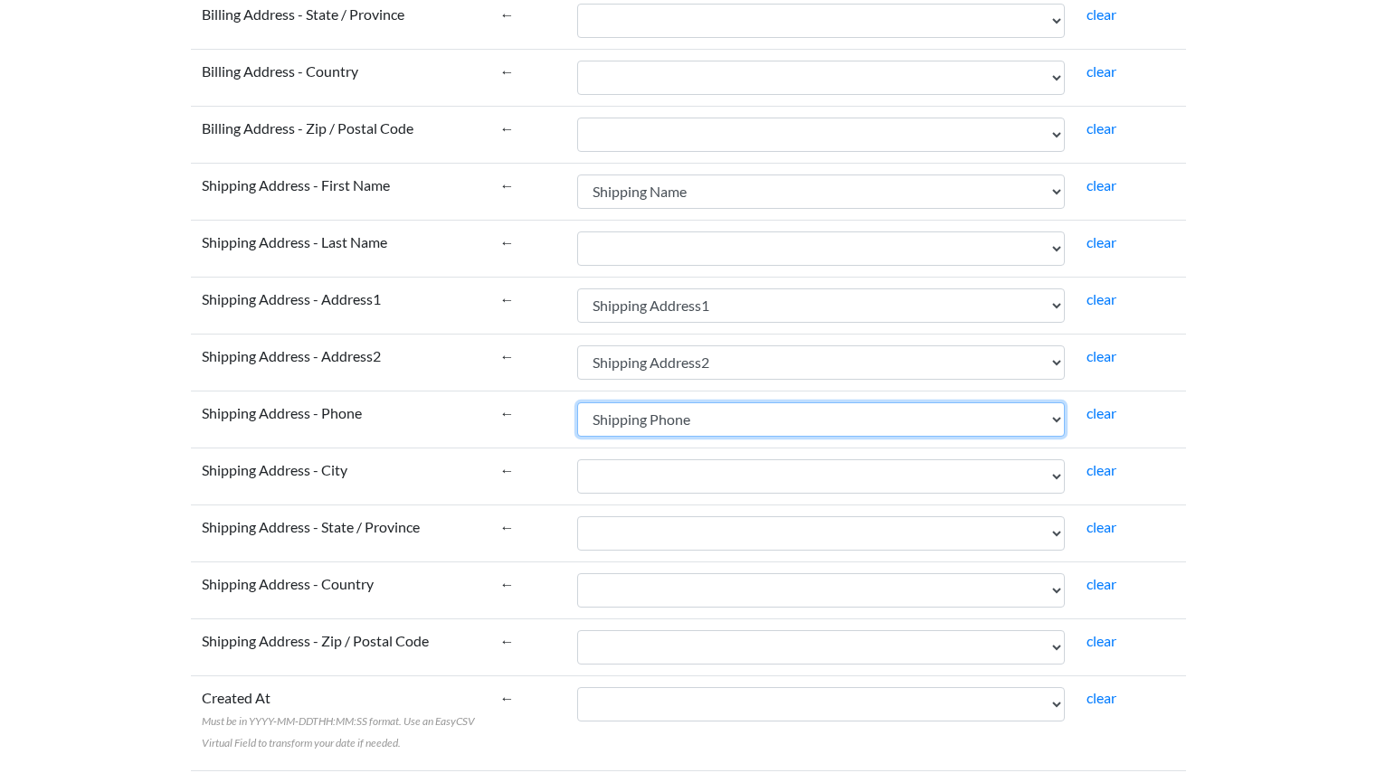
scroll to position [3020, 0]
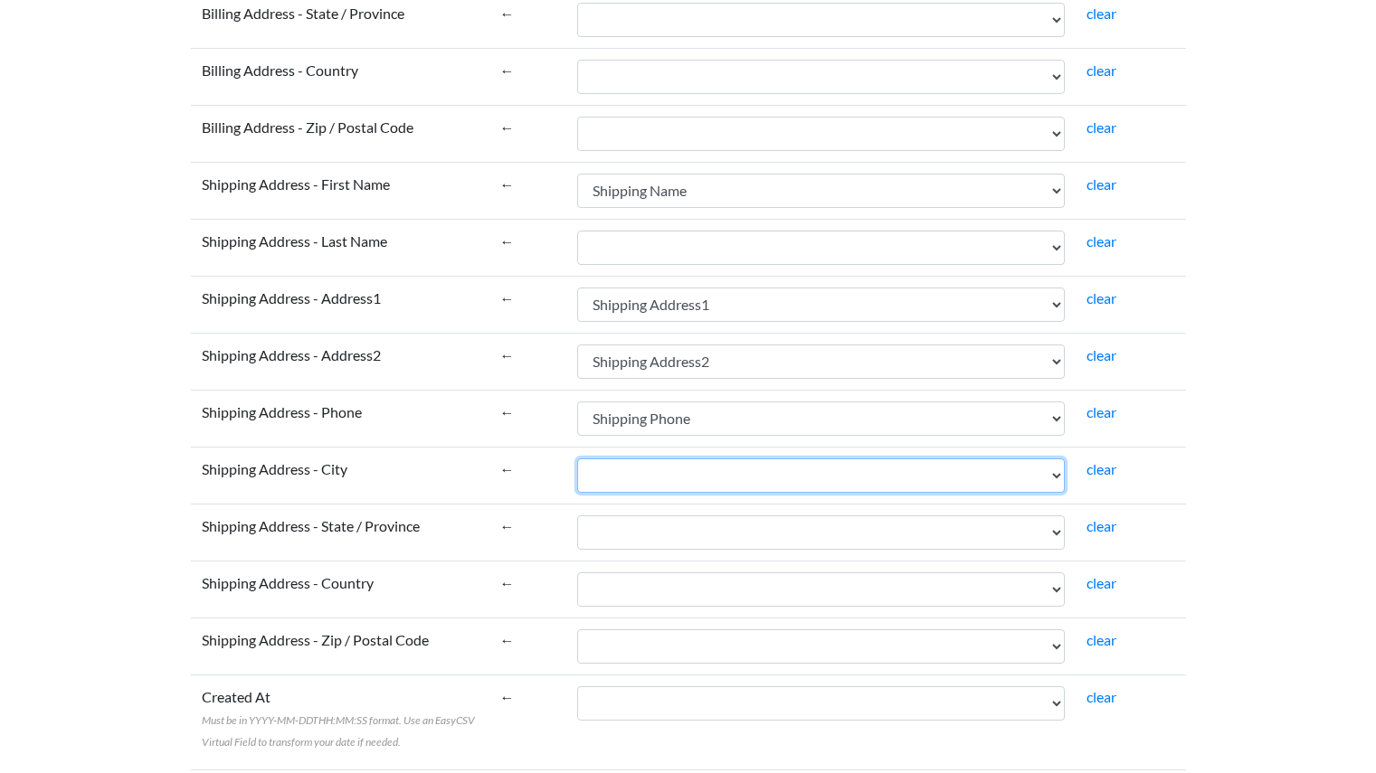
click at [784, 471] on select "Name Email Financial Status Paid at Fulfillment Status Fulfilled at Accepts Mar…" at bounding box center [821, 476] width 488 height 34
select select "cr_740243"
click at [577, 459] on select "Name Email Financial Status Paid at Fulfillment Status Fulfilled at Accepts Mar…" at bounding box center [821, 476] width 488 height 34
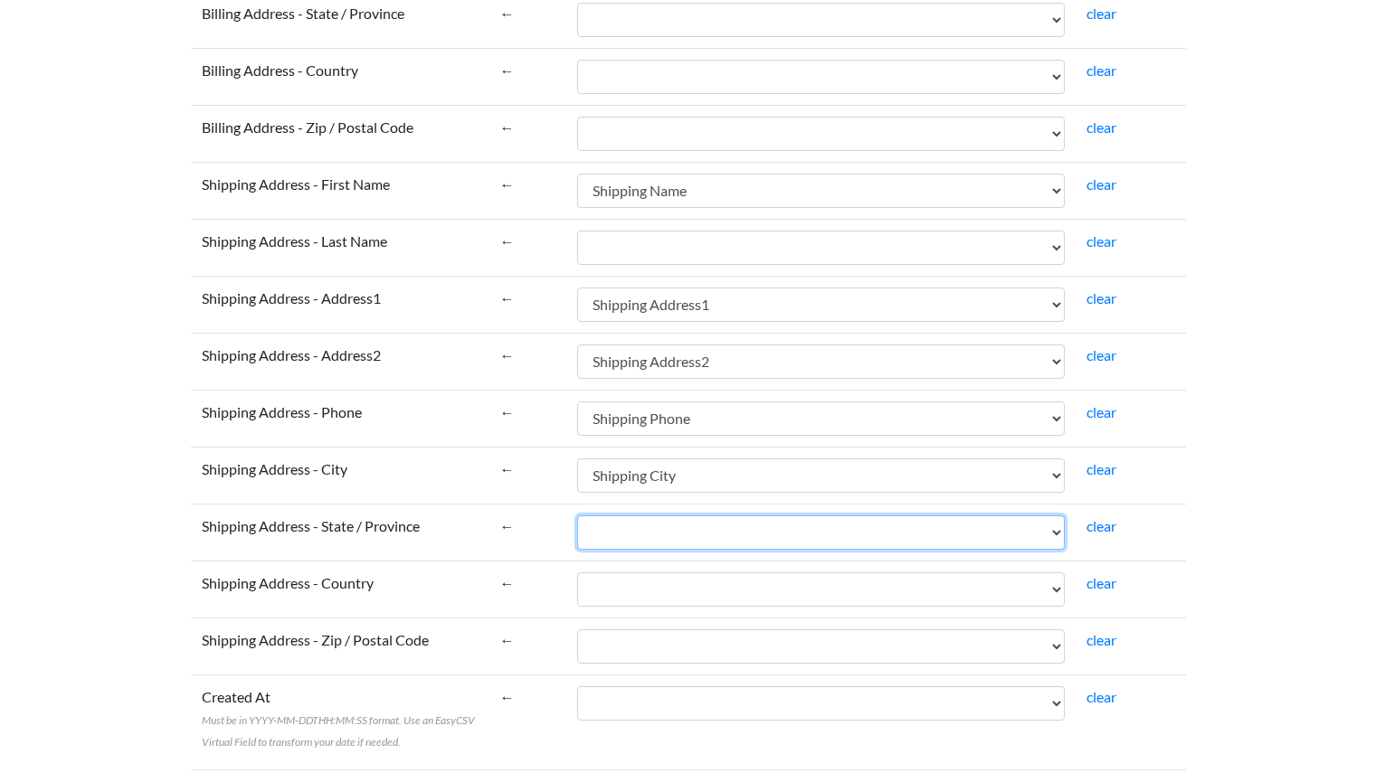
click at [781, 535] on select "Name Email Financial Status Paid at Fulfillment Status Fulfilled at Accepts Mar…" at bounding box center [821, 533] width 488 height 34
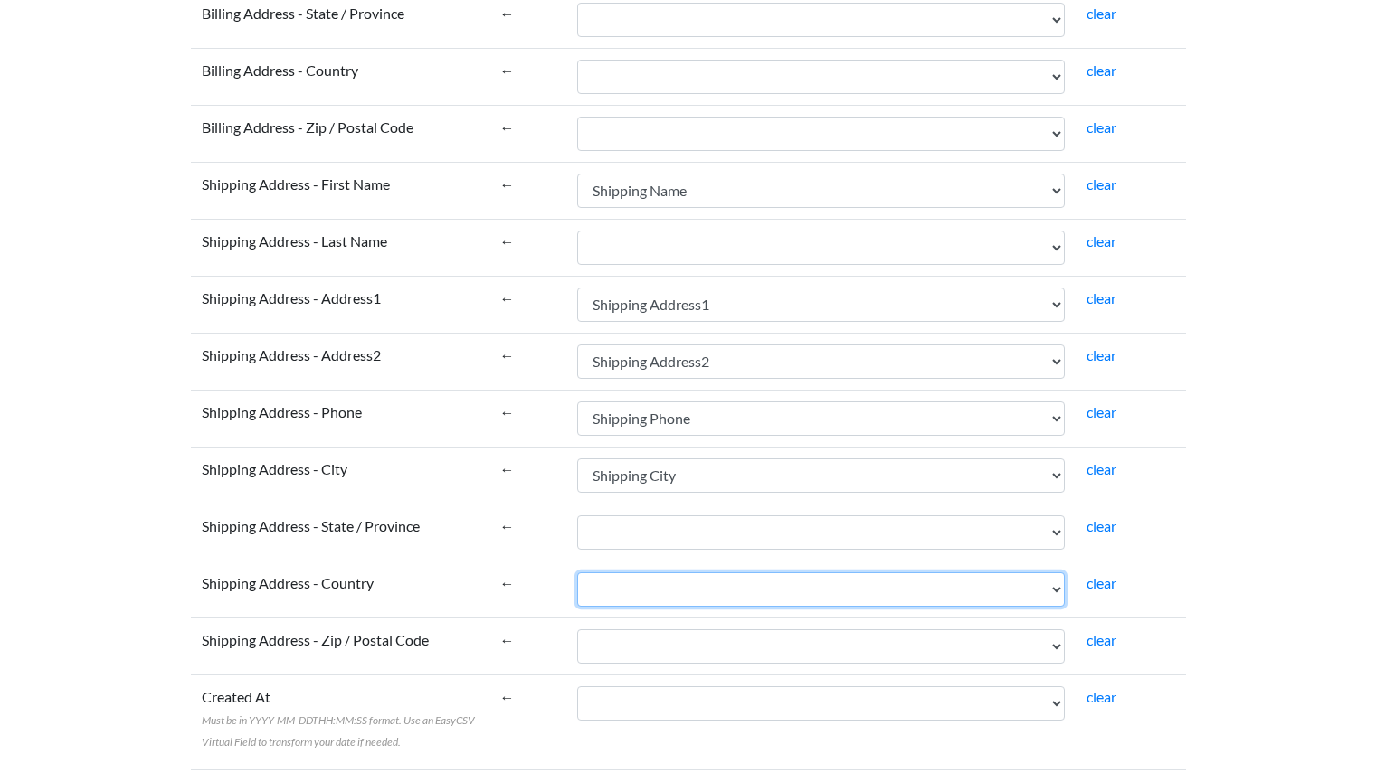
click at [768, 597] on select "Name Email Financial Status Paid at Fulfillment Status Fulfilled at Accepts Mar…" at bounding box center [821, 590] width 488 height 34
select select "cr_740246"
click at [577, 573] on select "Name Email Financial Status Paid at Fulfillment Status Fulfilled at Accepts Mar…" at bounding box center [821, 590] width 488 height 34
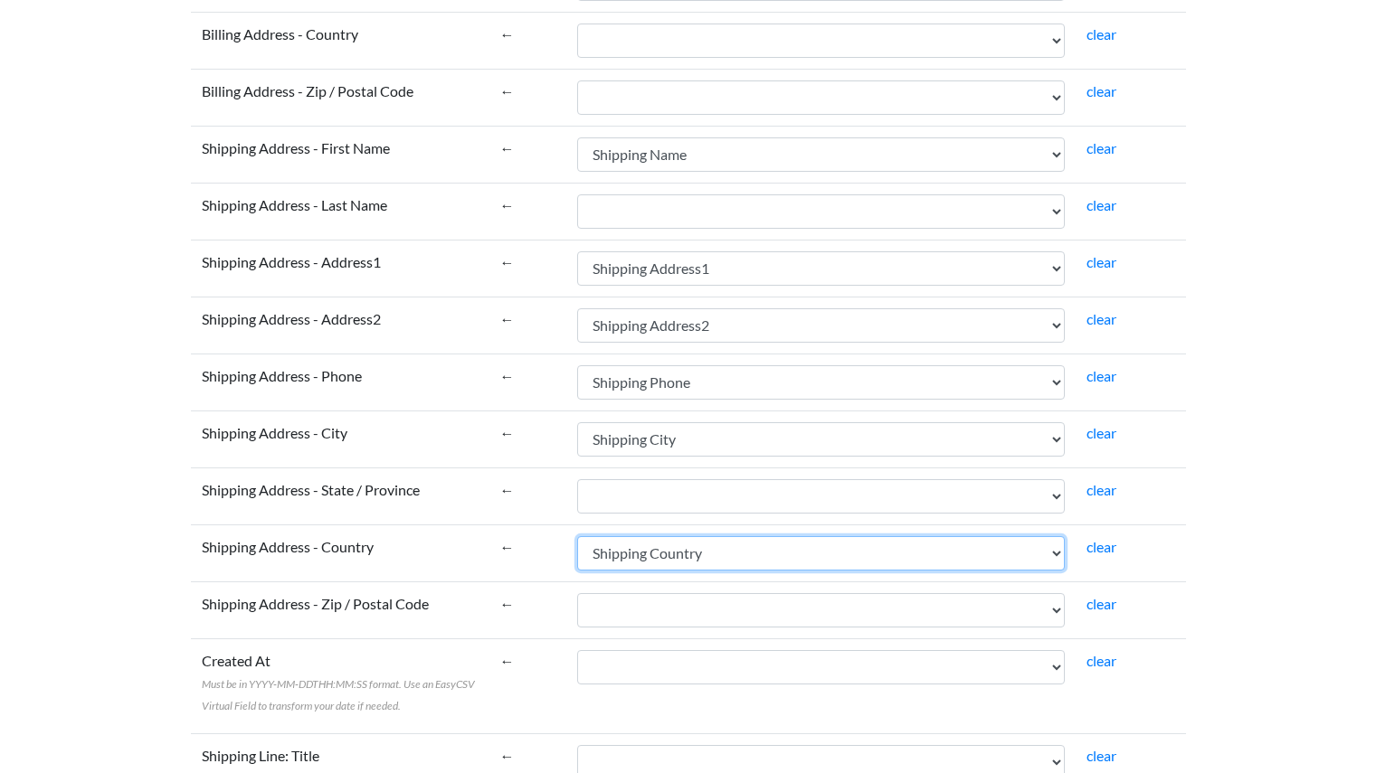
scroll to position [3057, 0]
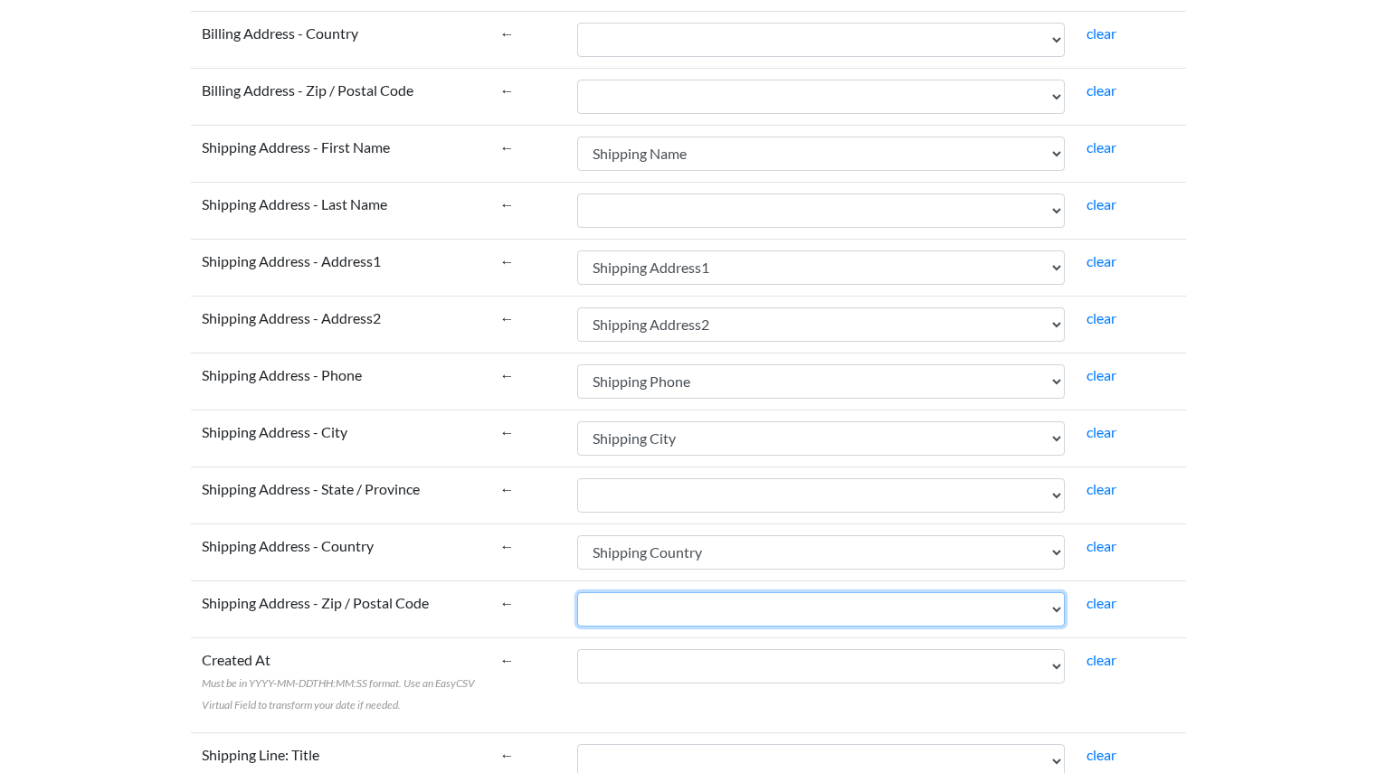
click at [782, 614] on select "Name Email Financial Status Paid at Fulfillment Status Fulfilled at Accepts Mar…" at bounding box center [821, 609] width 488 height 34
select select "cr_740244"
click at [577, 592] on select "Name Email Financial Status Paid at Fulfillment Status Fulfilled at Accepts Mar…" at bounding box center [821, 609] width 488 height 34
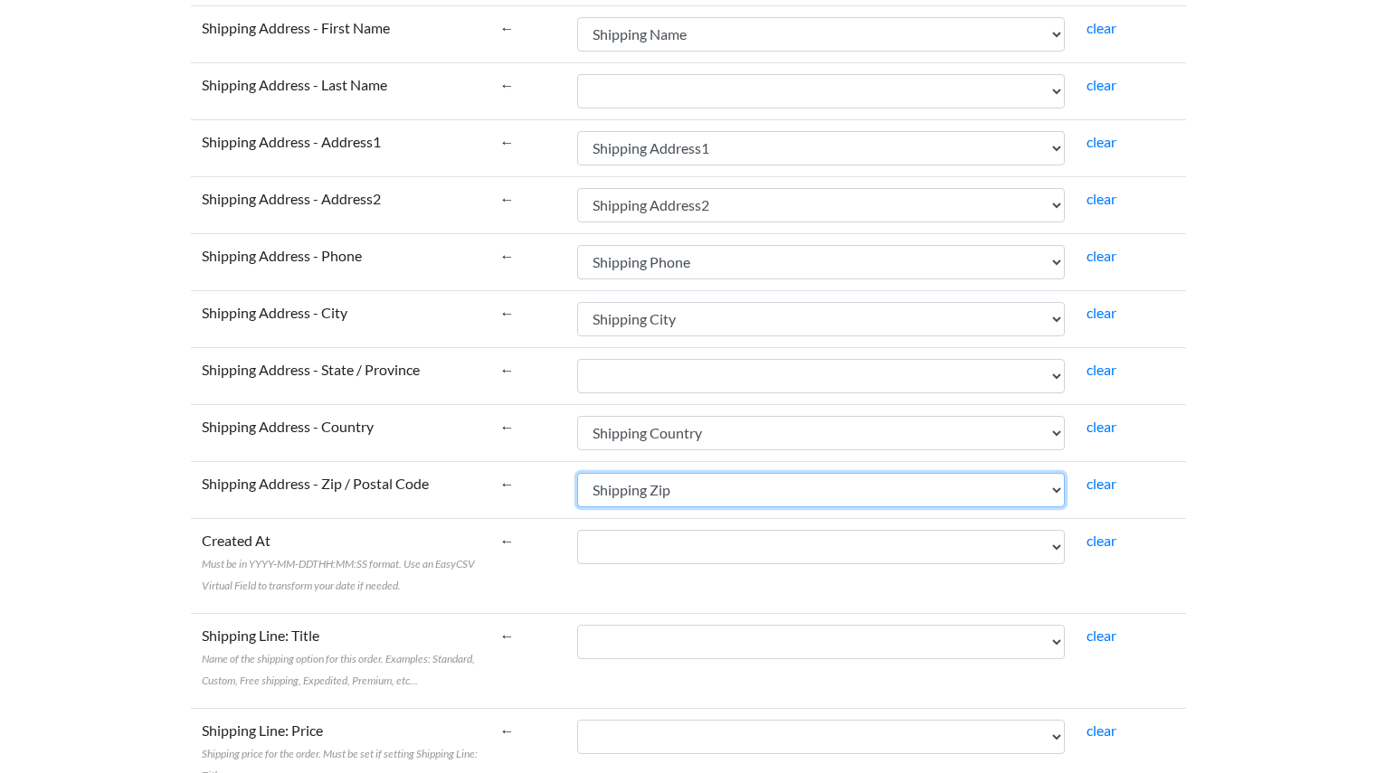
scroll to position [3179, 0]
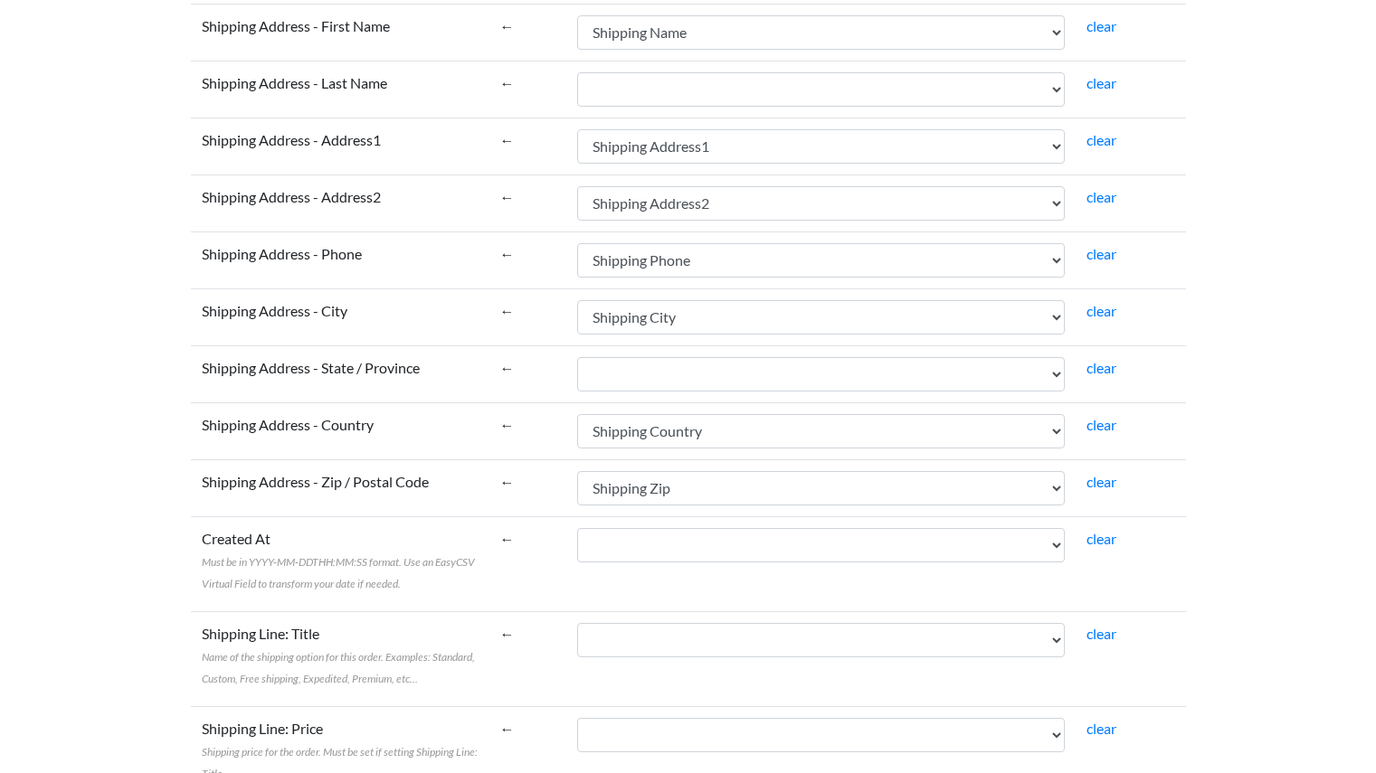
click at [766, 593] on td "Name Email Financial Status Paid at Fulfillment Status Fulfilled at Accepts Mar…" at bounding box center [820, 564] width 509 height 95
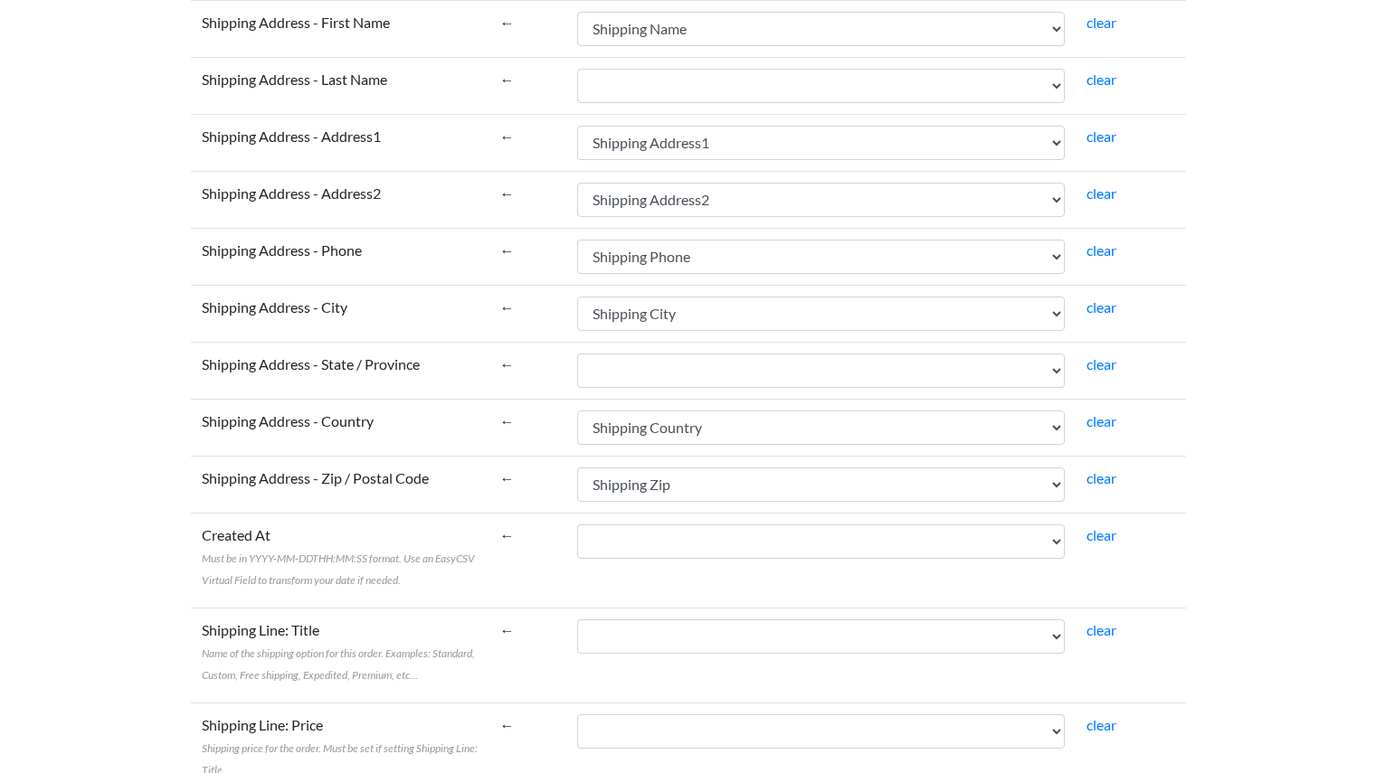
scroll to position [3184, 0]
click at [781, 556] on select "Name Email Financial Status Paid at Fulfillment Status Fulfilled at Accepts Mar…" at bounding box center [821, 540] width 488 height 34
select select "cr_740207"
click at [577, 523] on select "Name Email Financial Status Paid at Fulfillment Status Fulfilled at Accepts Mar…" at bounding box center [821, 540] width 488 height 34
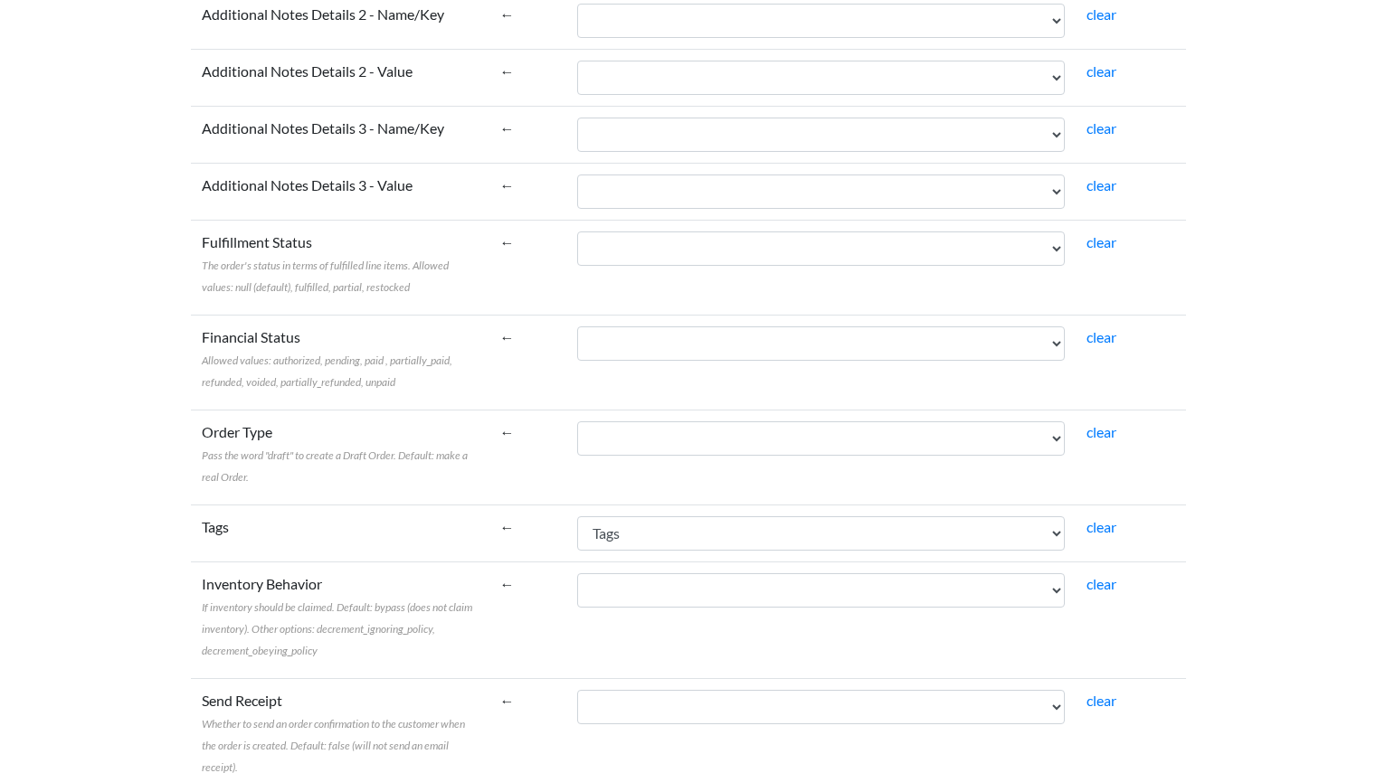
scroll to position [1645, 0]
click at [705, 455] on select "Name Email Financial Status Paid at Fulfillment Status Fulfilled at Accepts Mar…" at bounding box center [821, 439] width 488 height 34
click at [706, 450] on select "Name Email Financial Status Paid at Fulfillment Status Fulfilled at Accepts Mar…" at bounding box center [821, 439] width 488 height 34
click at [132, 477] on body "Easy CSV ⭐ Choose a paid plan contact Iron Meals All Flows All CSV Generators B…" at bounding box center [688, 459] width 1376 height 4208
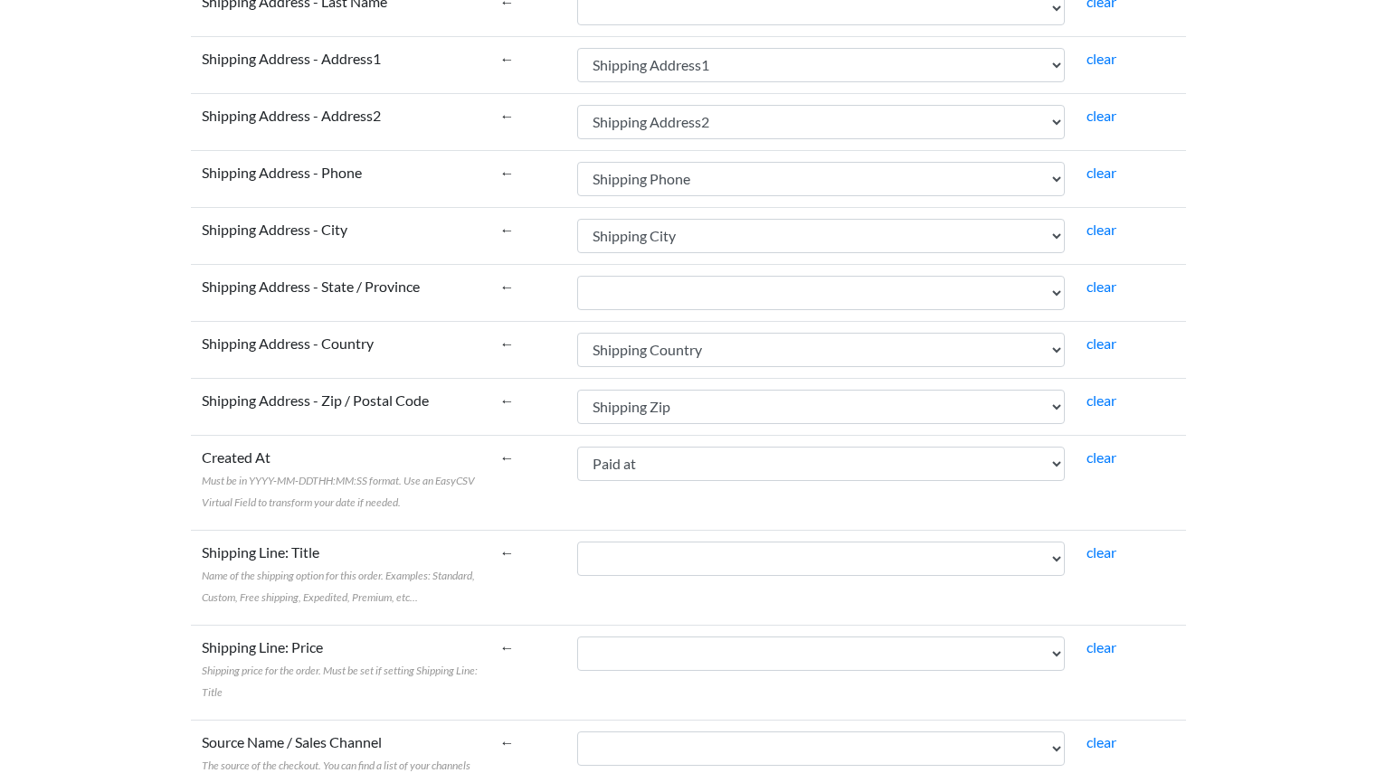
scroll to position [3435, 0]
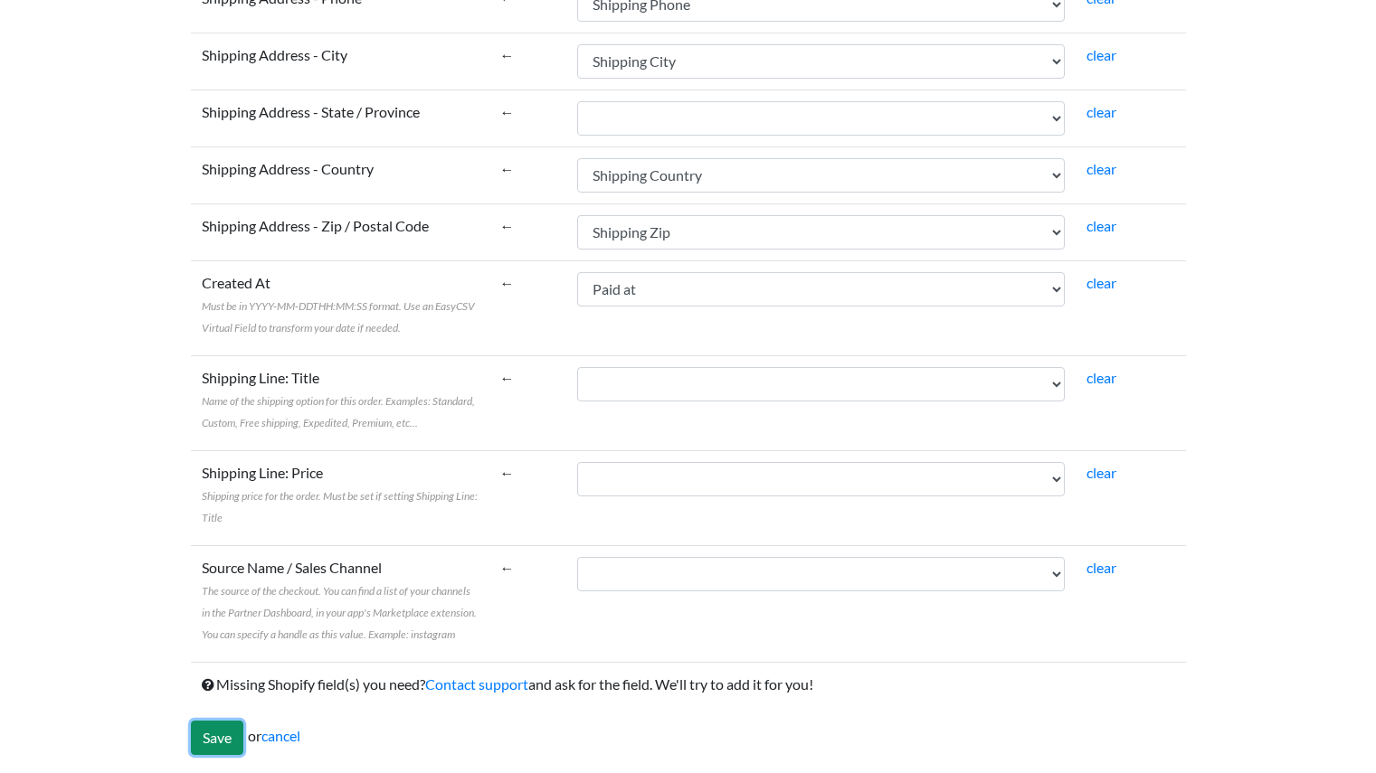
click at [208, 743] on input "Save" at bounding box center [217, 738] width 52 height 34
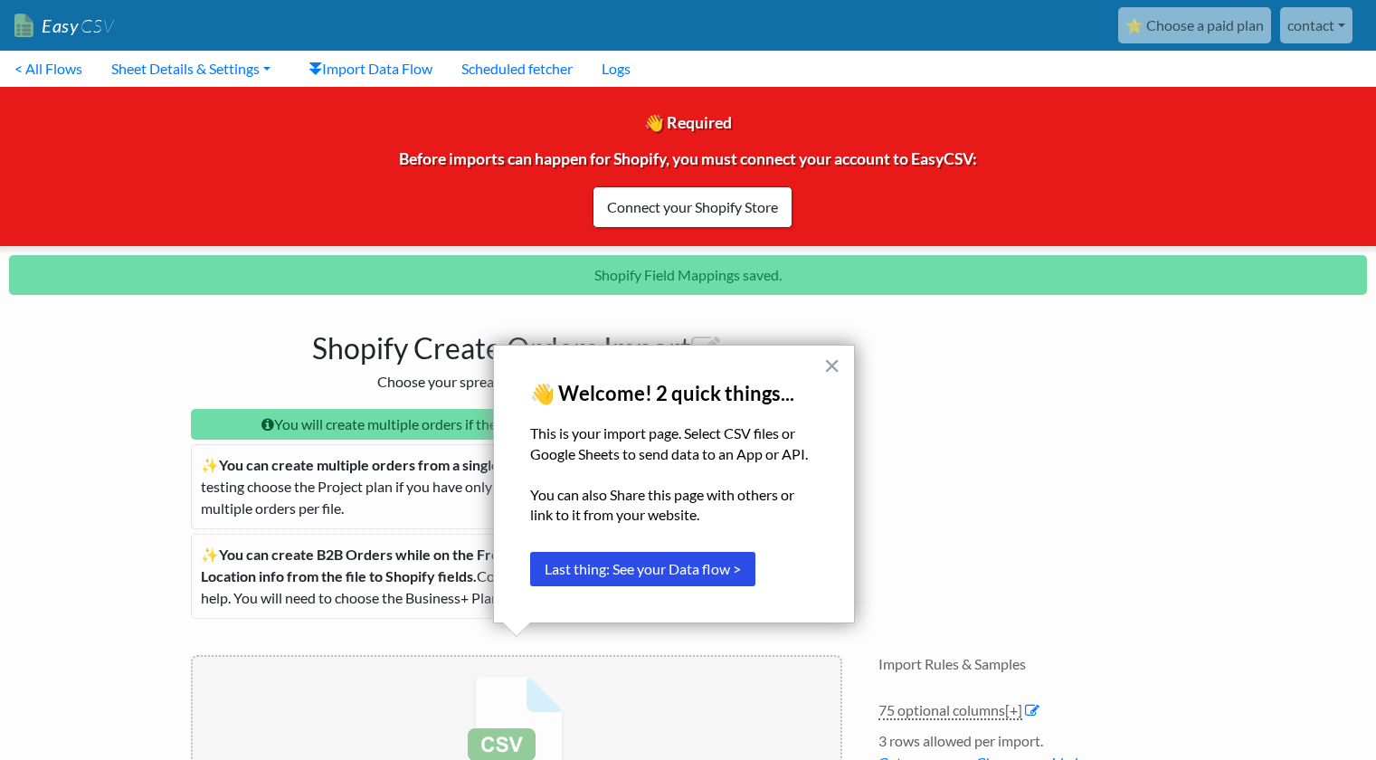
scroll to position [317, 0]
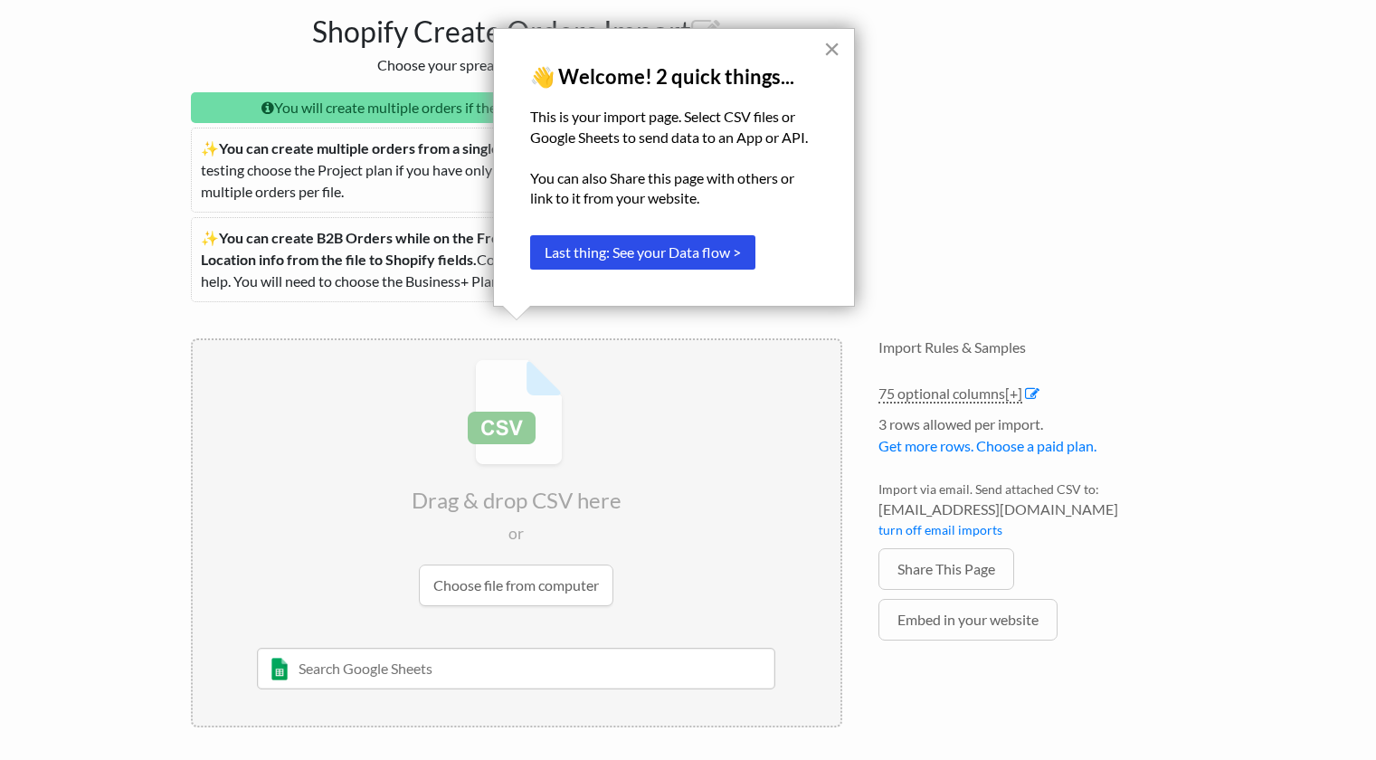
click at [838, 46] on button "×" at bounding box center [831, 48] width 17 height 29
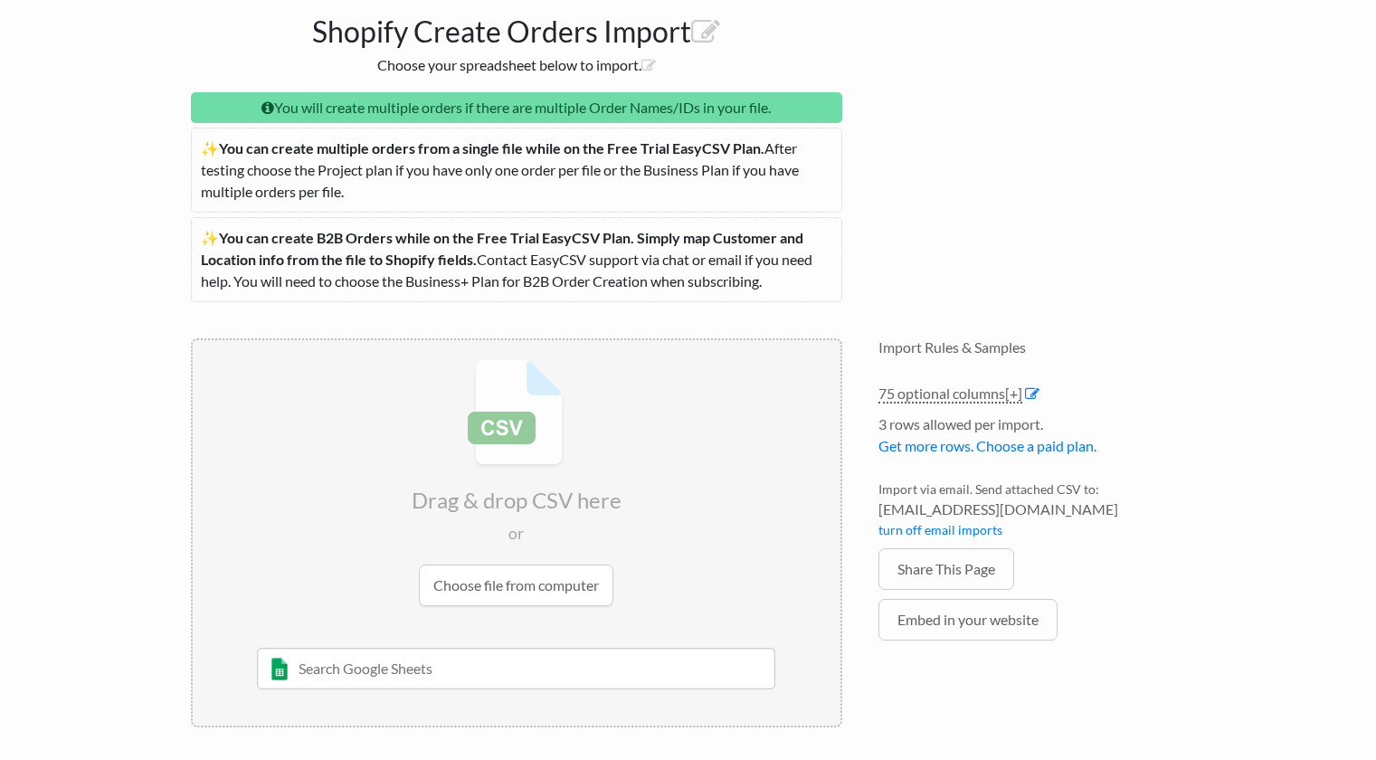
click at [539, 592] on input "file" at bounding box center [517, 482] width 648 height 285
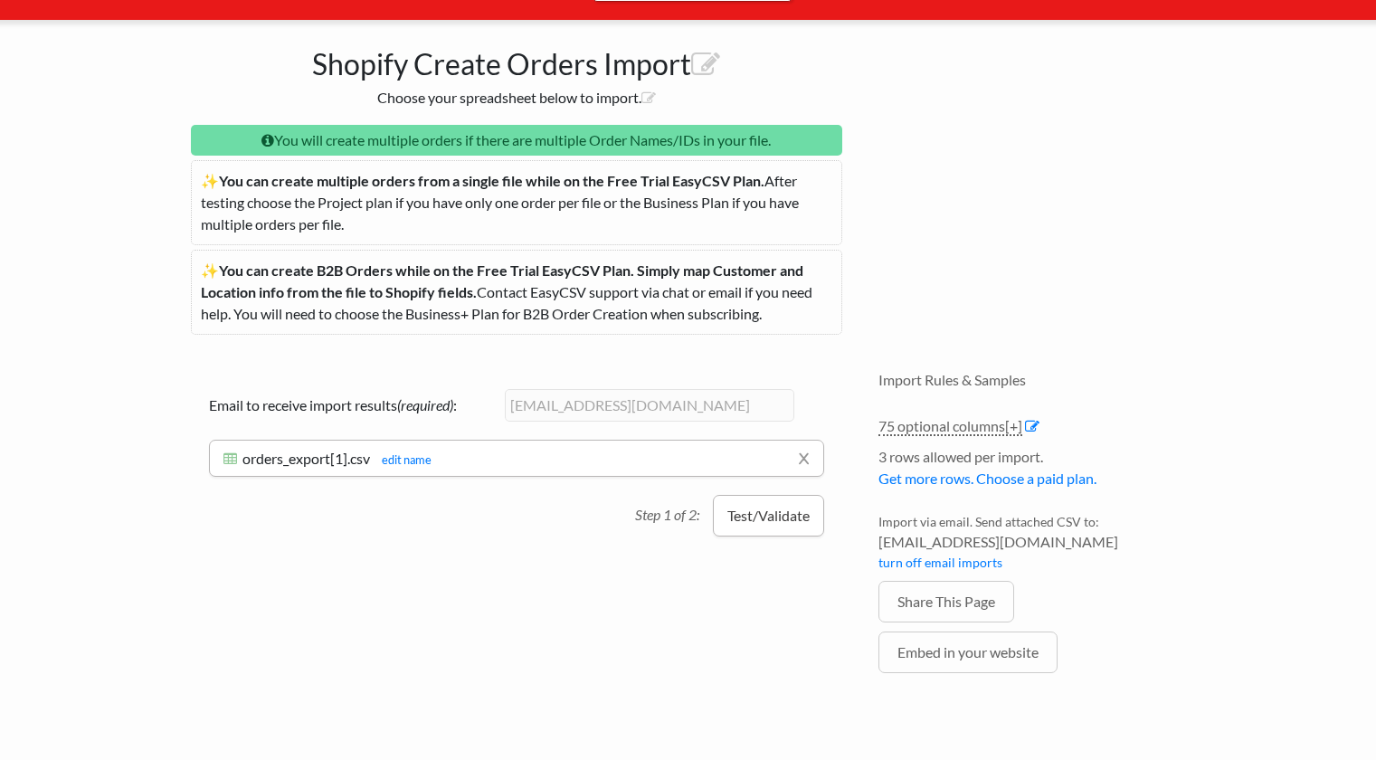
click at [749, 532] on button "Test/Validate" at bounding box center [768, 516] width 111 height 42
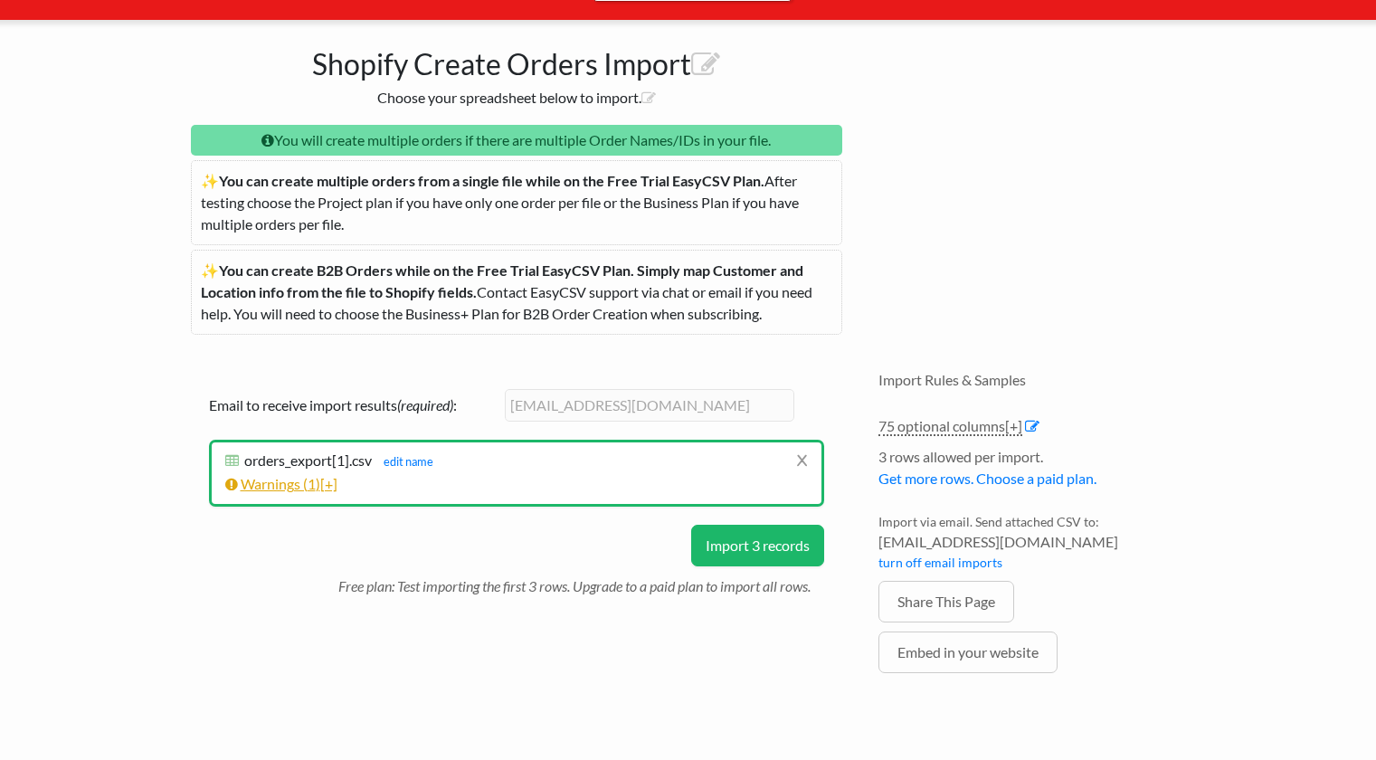
click at [325, 482] on link "Warnings ( 1 ) [+]" at bounding box center [281, 483] width 112 height 17
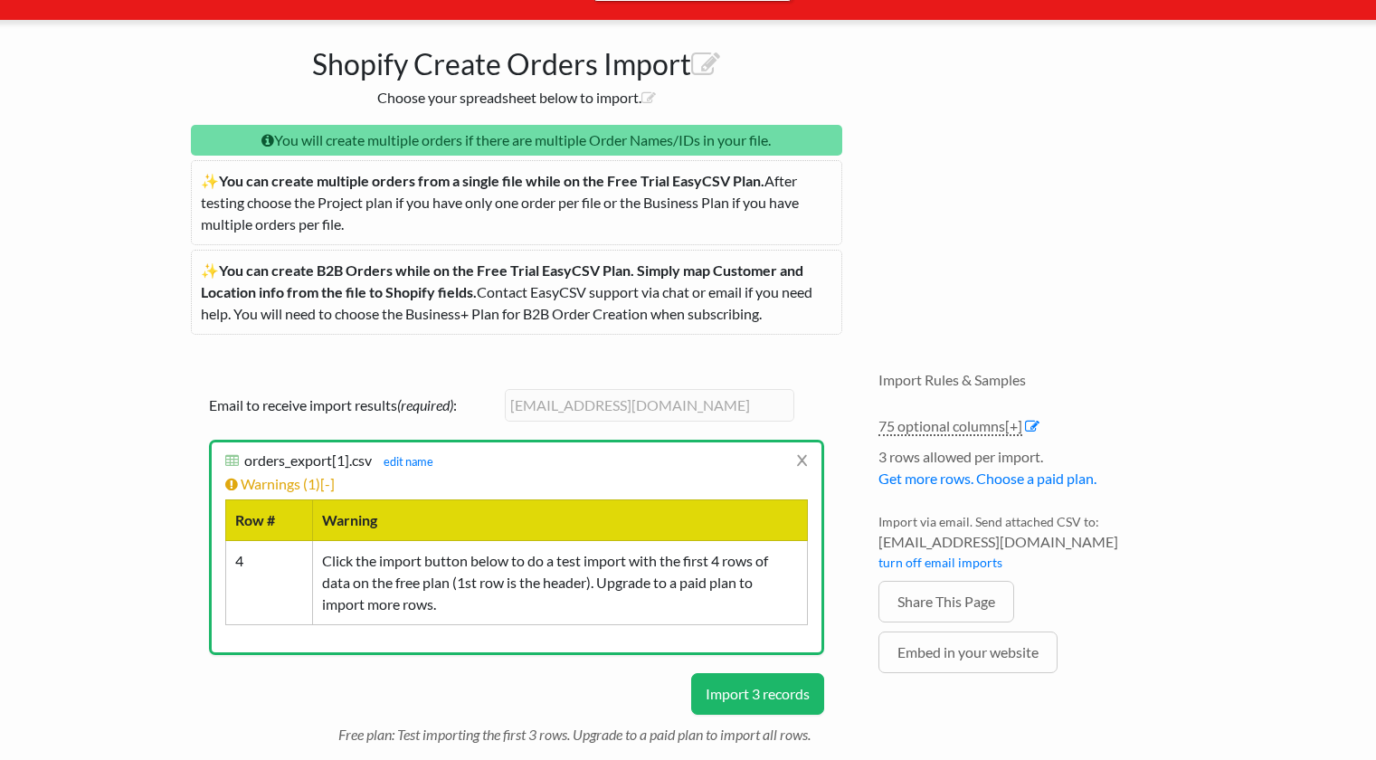
click at [715, 697] on button "Import 3 records" at bounding box center [757, 694] width 133 height 42
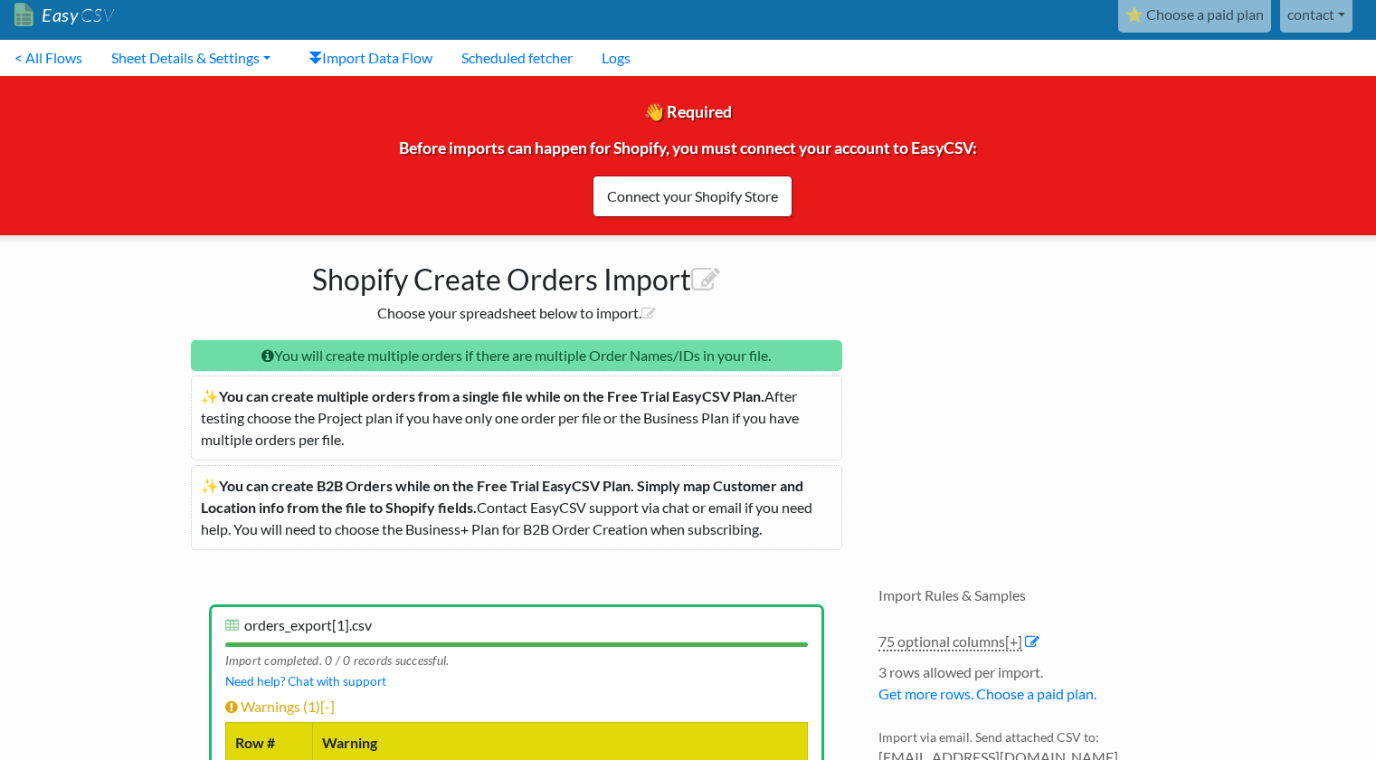
scroll to position [0, 0]
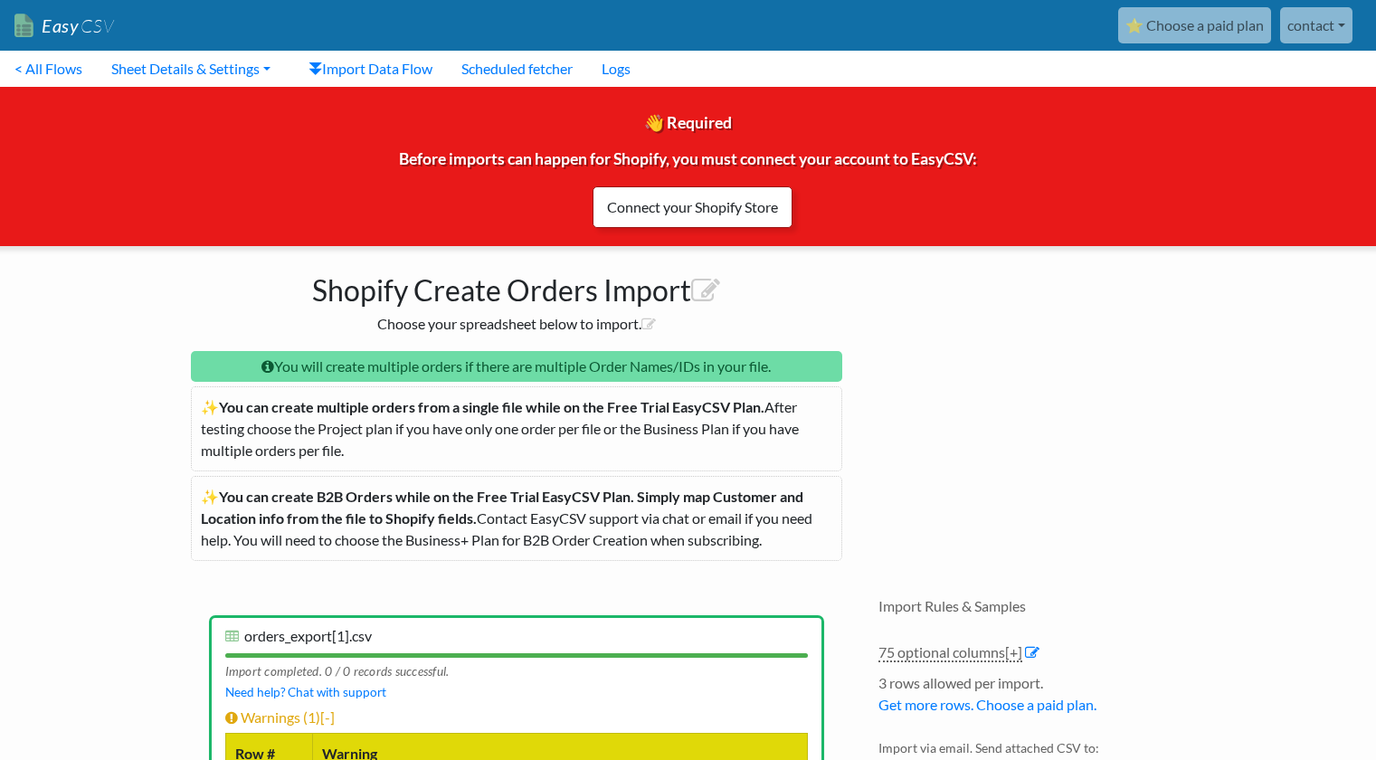
click at [678, 214] on link "Connect your Shopify Store" at bounding box center [692, 207] width 200 height 42
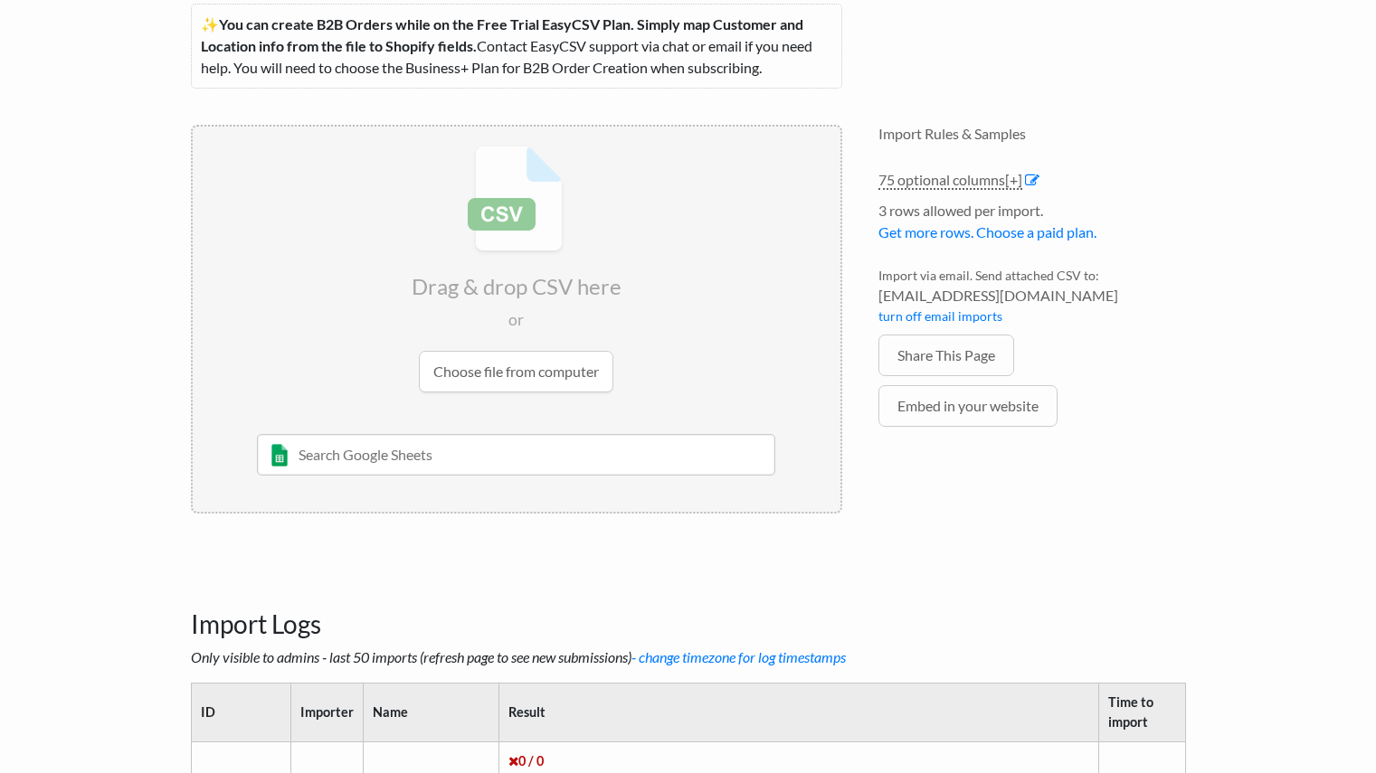
scroll to position [339, 0]
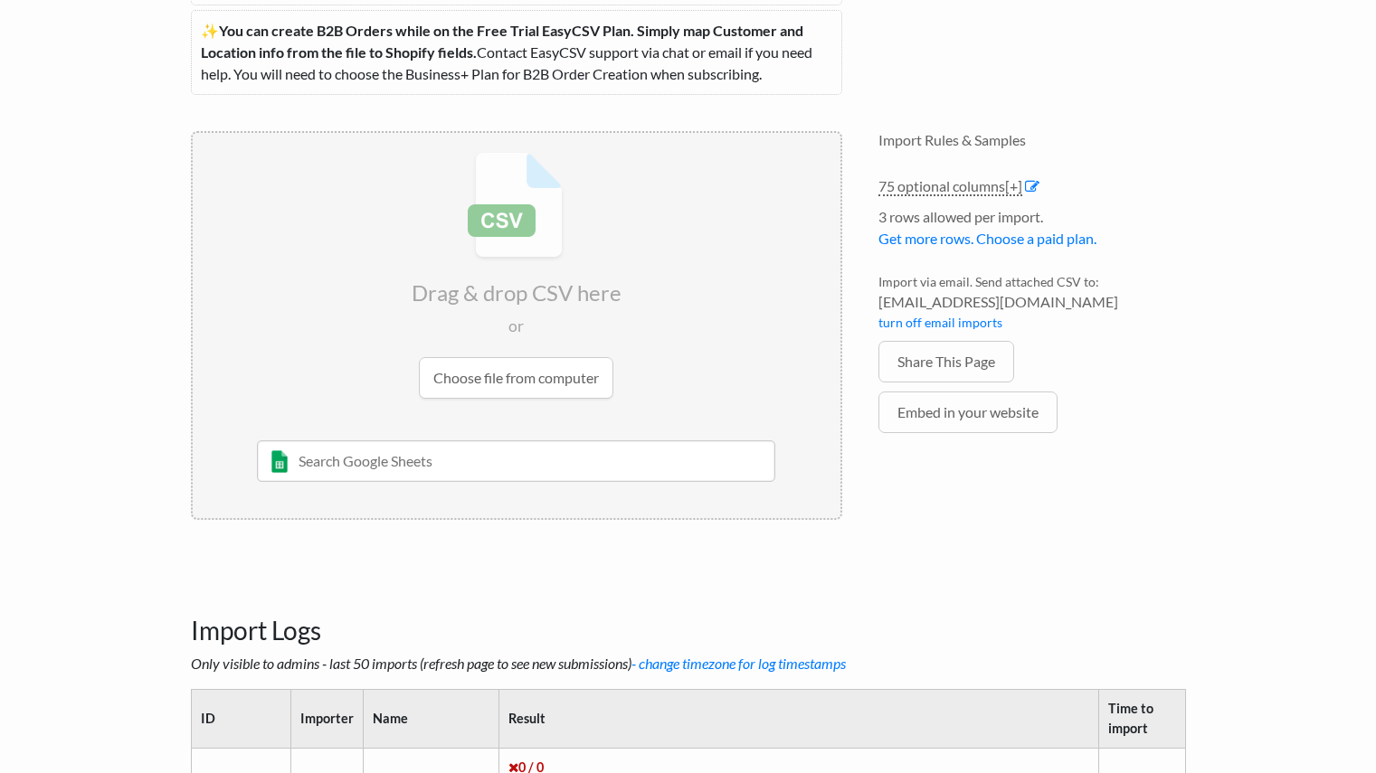
click at [526, 384] on input "file" at bounding box center [517, 275] width 648 height 285
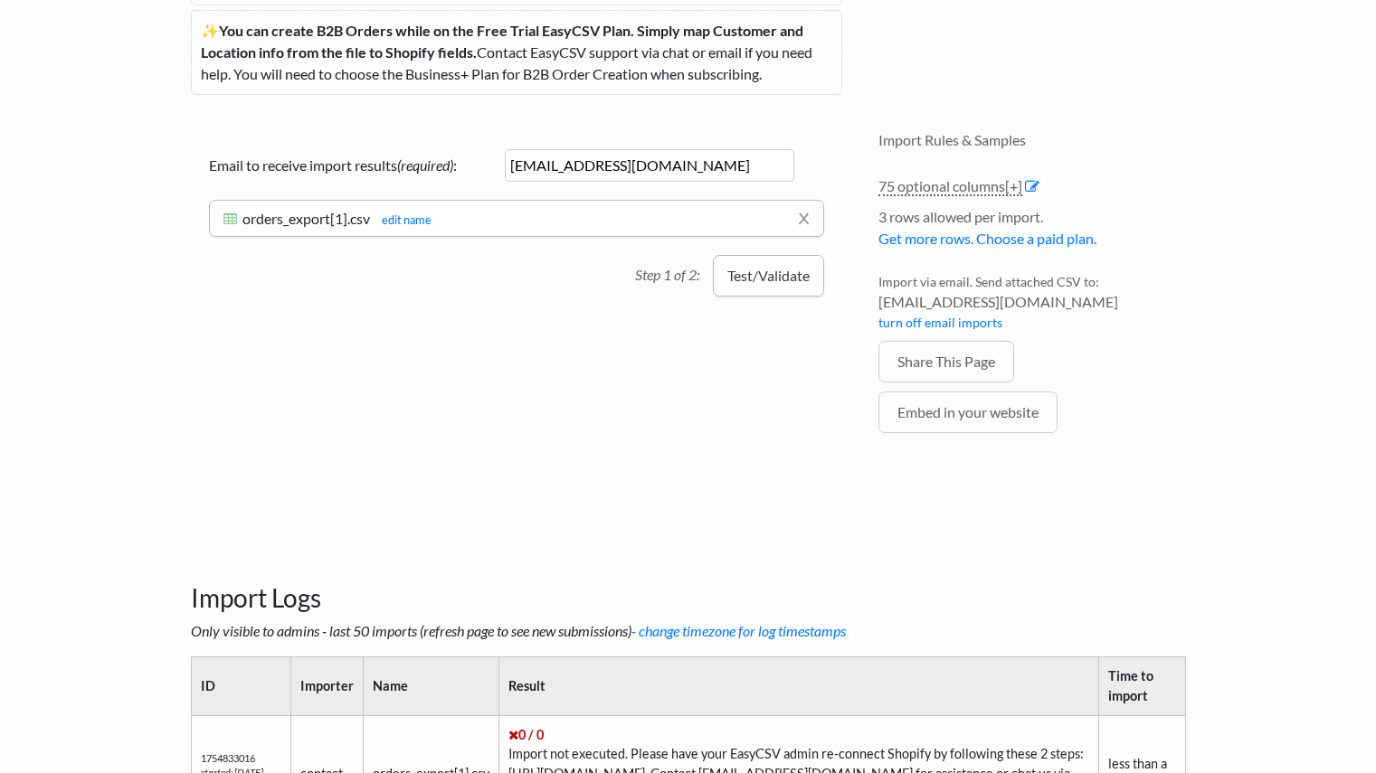
click at [773, 275] on button "Test/Validate" at bounding box center [768, 276] width 111 height 42
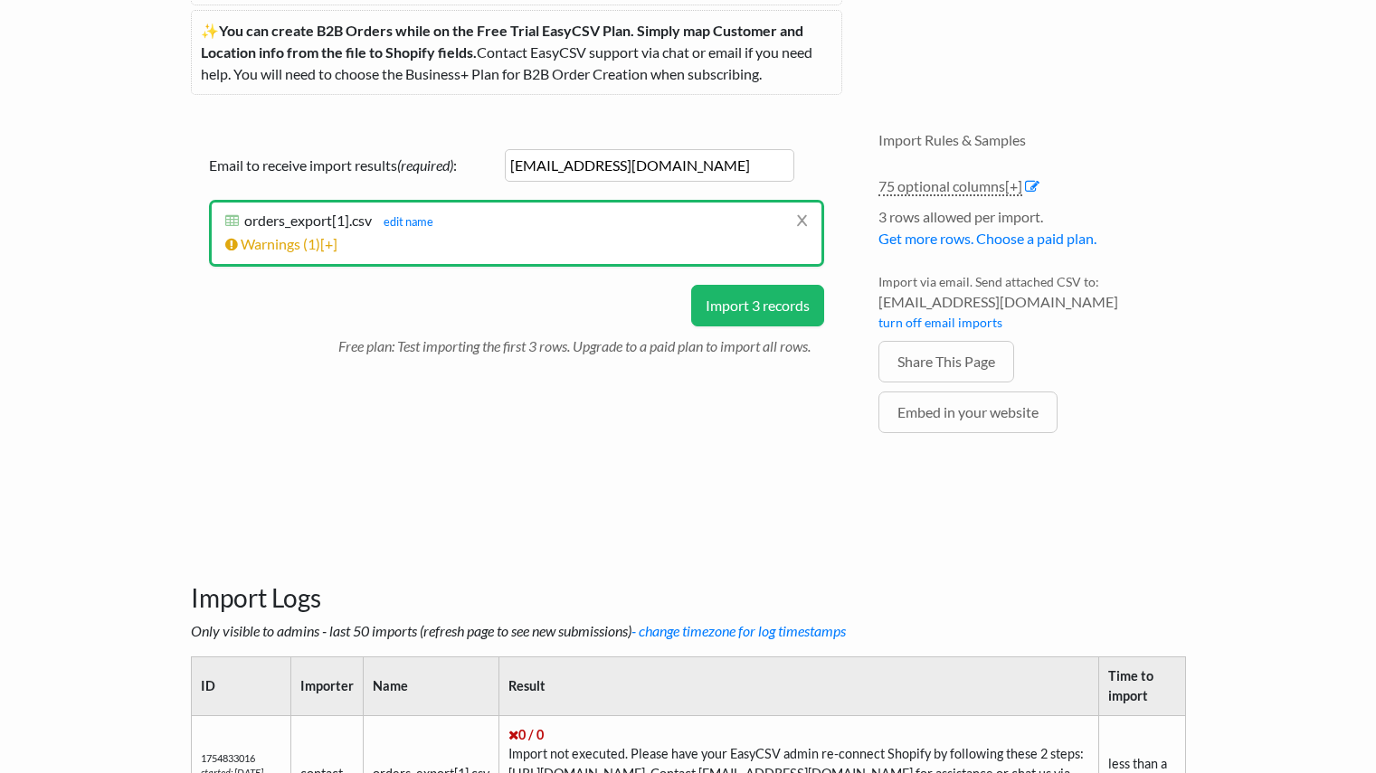
click at [741, 309] on button "Import 3 records" at bounding box center [757, 306] width 133 height 42
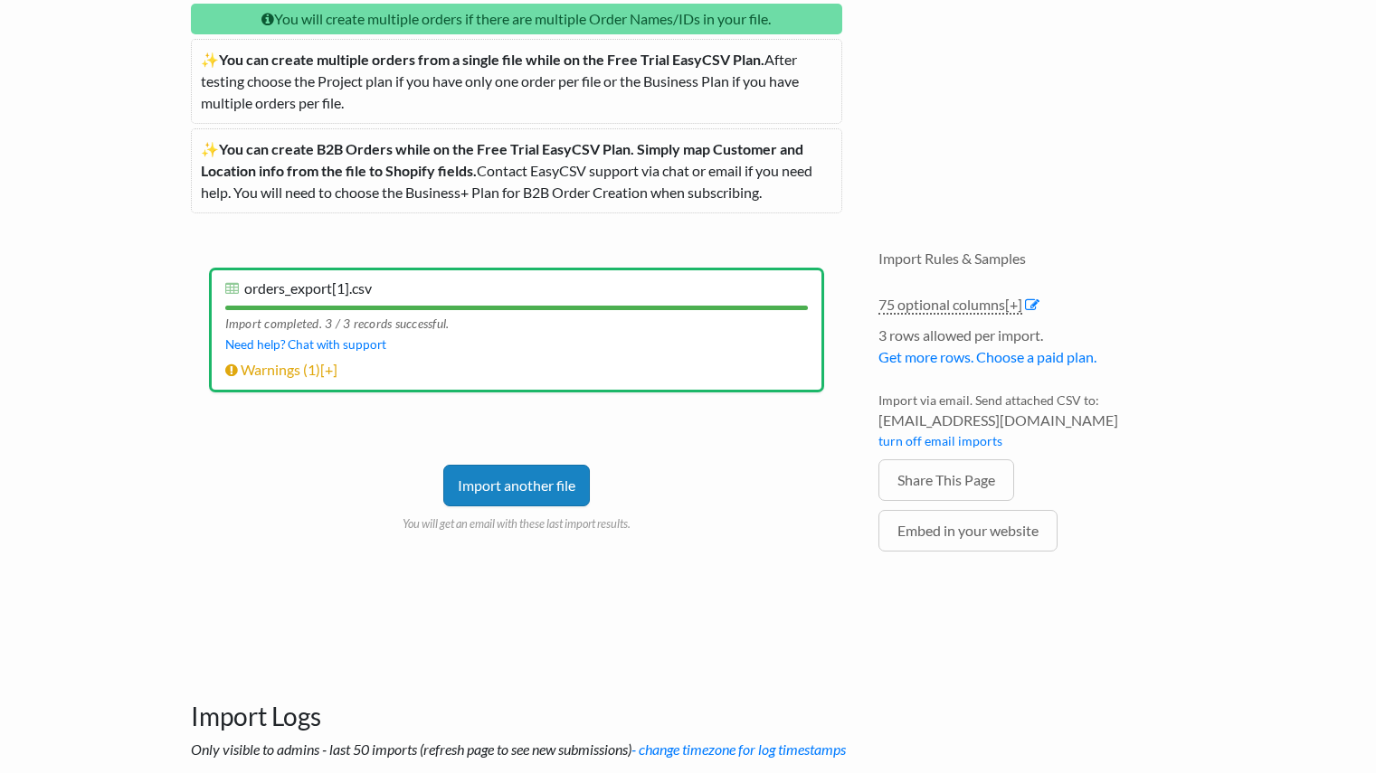
scroll to position [220, 0]
click at [454, 344] on li "x orders_export[1].csv orders_export[1].csv edit name Import completed. 3 / 3 r…" at bounding box center [516, 332] width 615 height 126
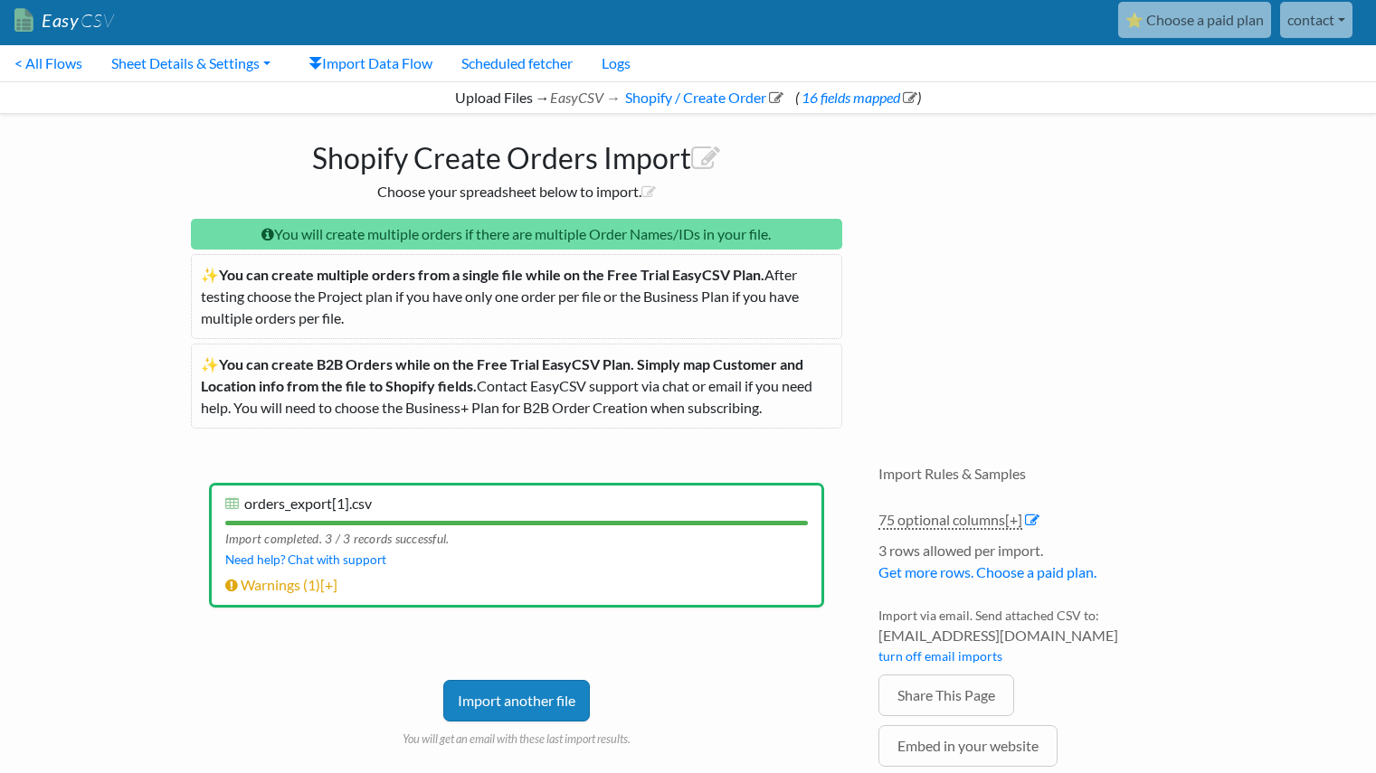
scroll to position [0, 0]
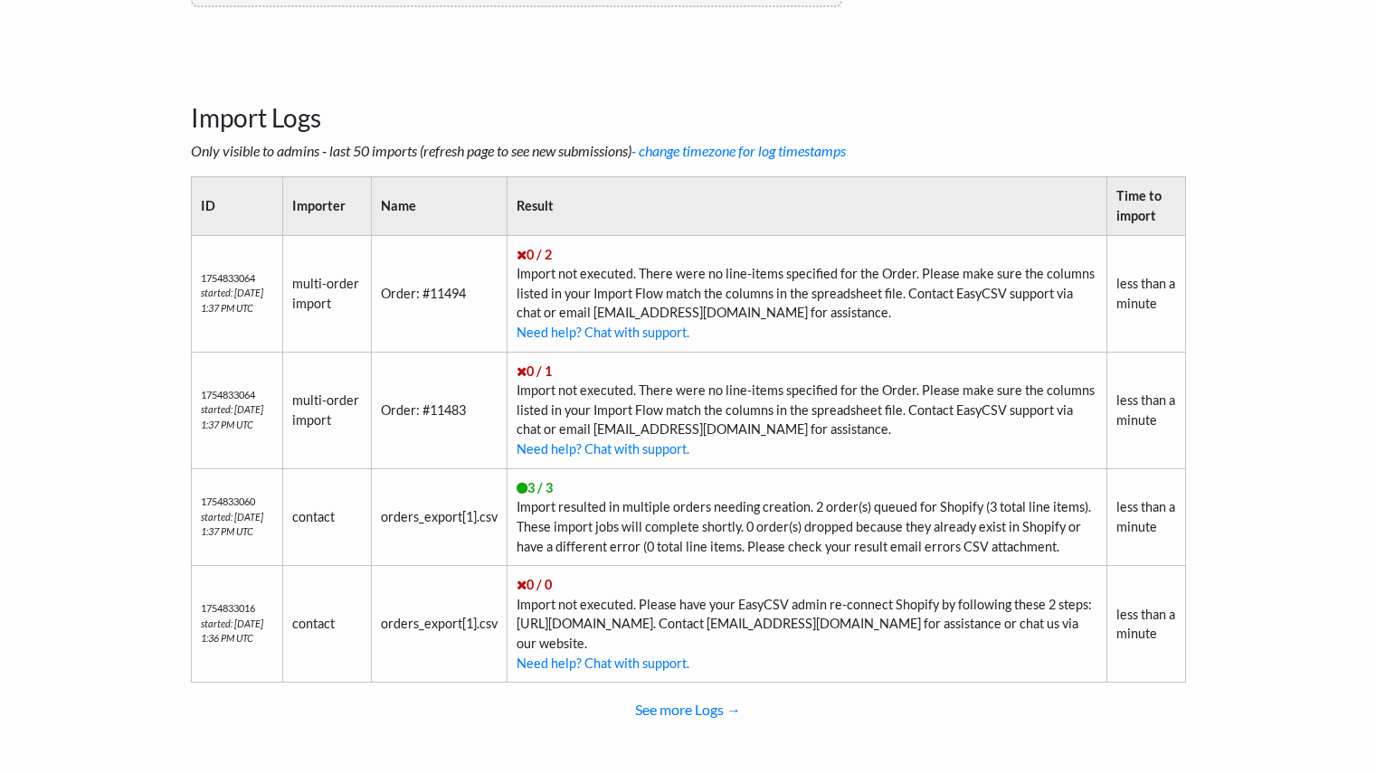
scroll to position [858, 0]
